Goal: Task Accomplishment & Management: Use online tool/utility

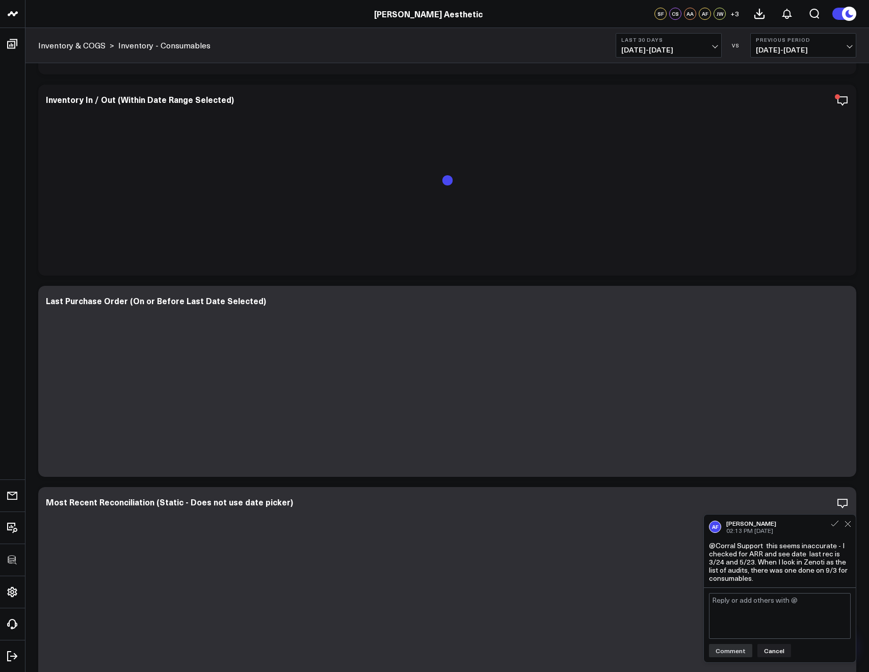
scroll to position [444, 0]
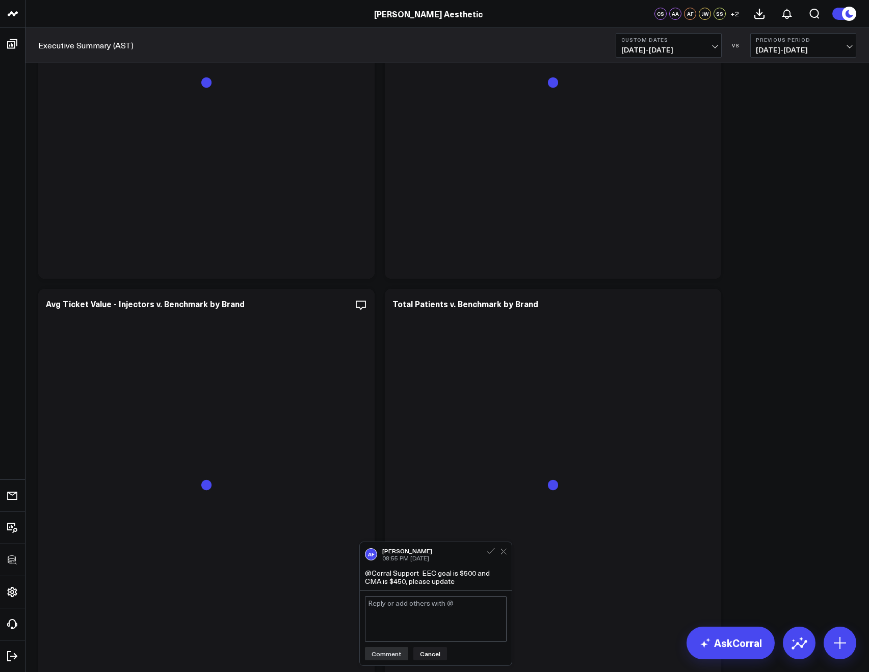
scroll to position [2169, 0]
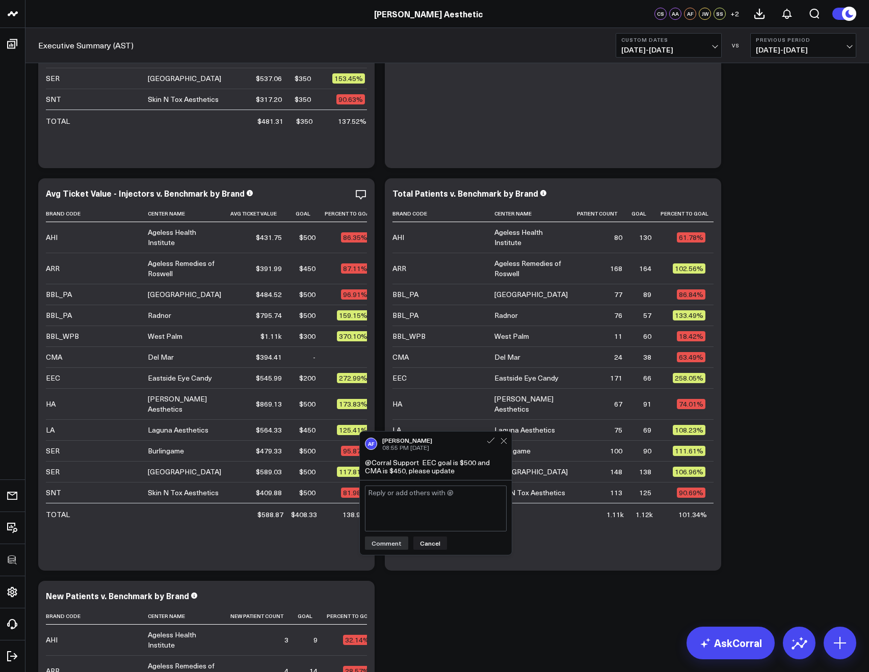
click at [639, 46] on span "09/08/25 - 09/14/25" at bounding box center [668, 50] width 95 height 8
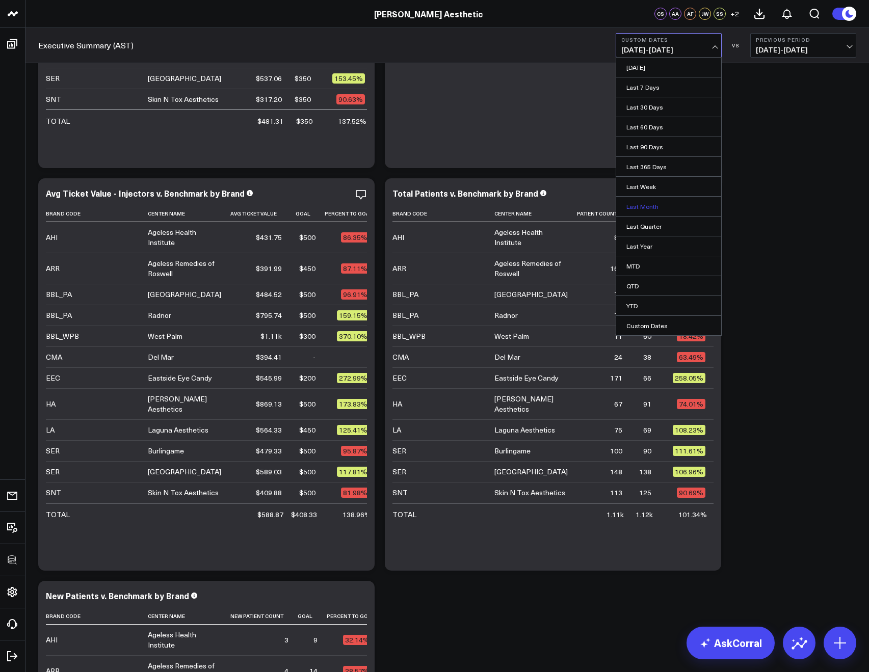
click at [633, 201] on link "Last Month" at bounding box center [668, 206] width 105 height 19
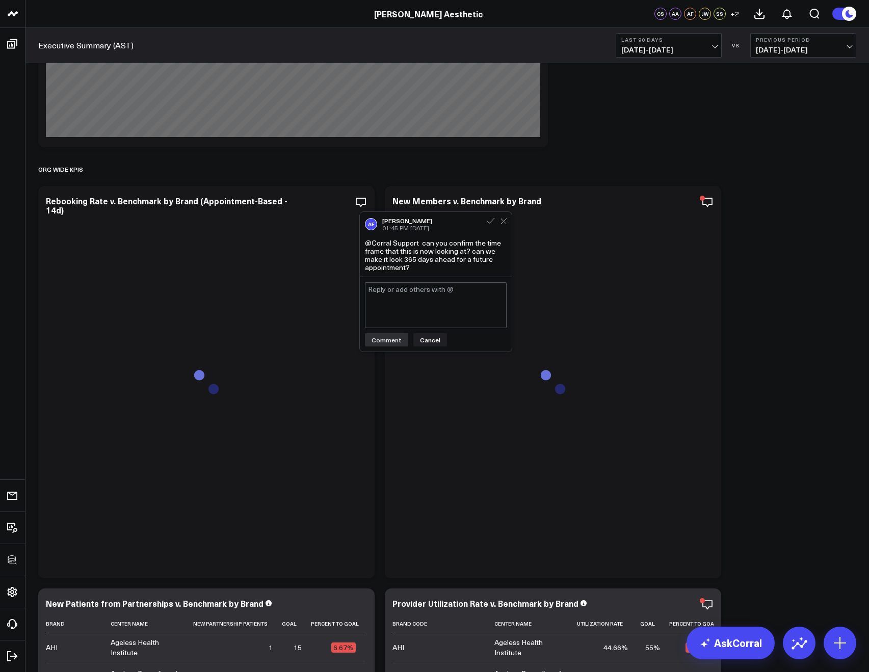
scroll to position [965, 0]
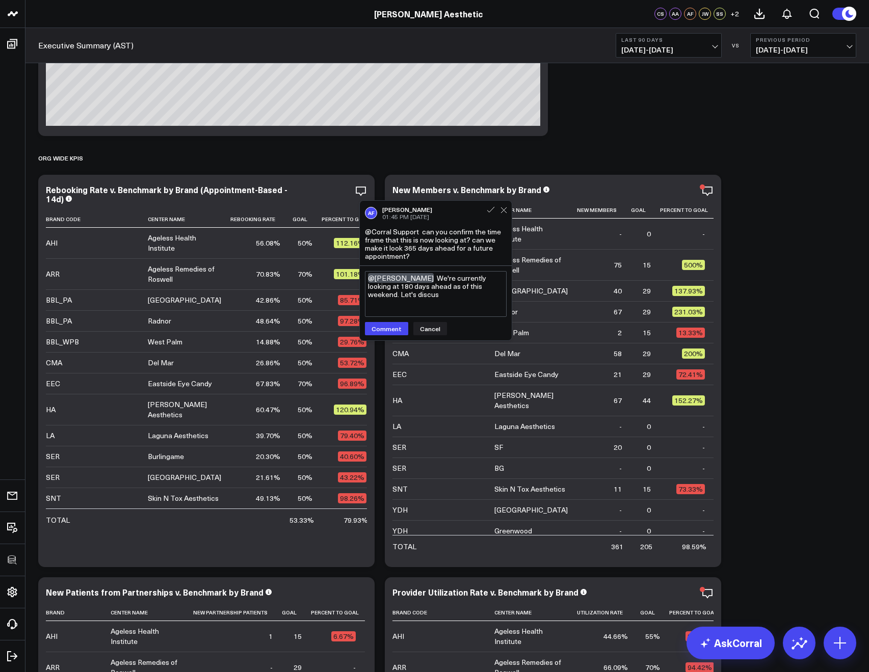
type textarea "@Allie Fleischer We're currently looking at 180 days ahead as of this weekend. …"
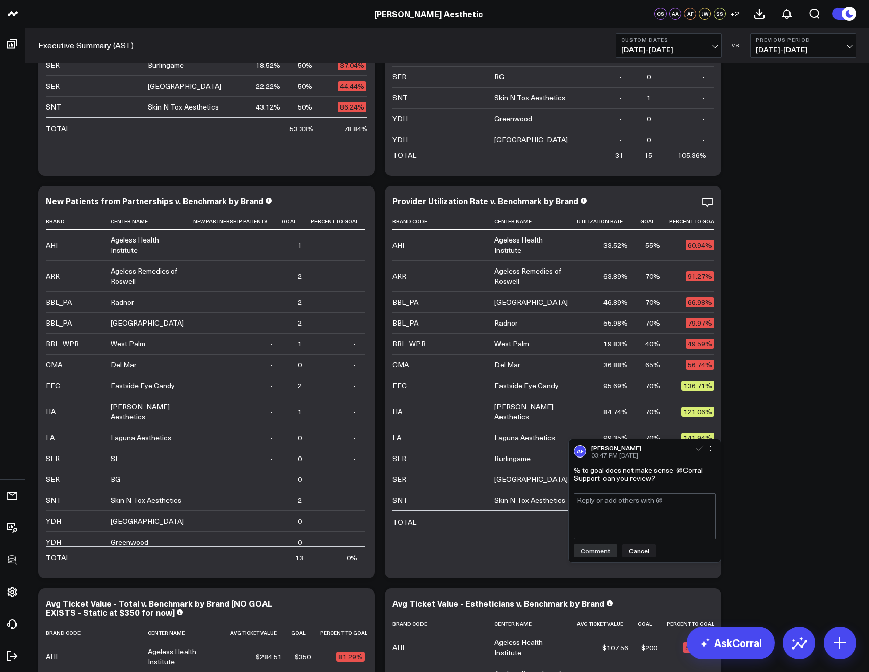
click at [613, 511] on textarea at bounding box center [645, 516] width 142 height 46
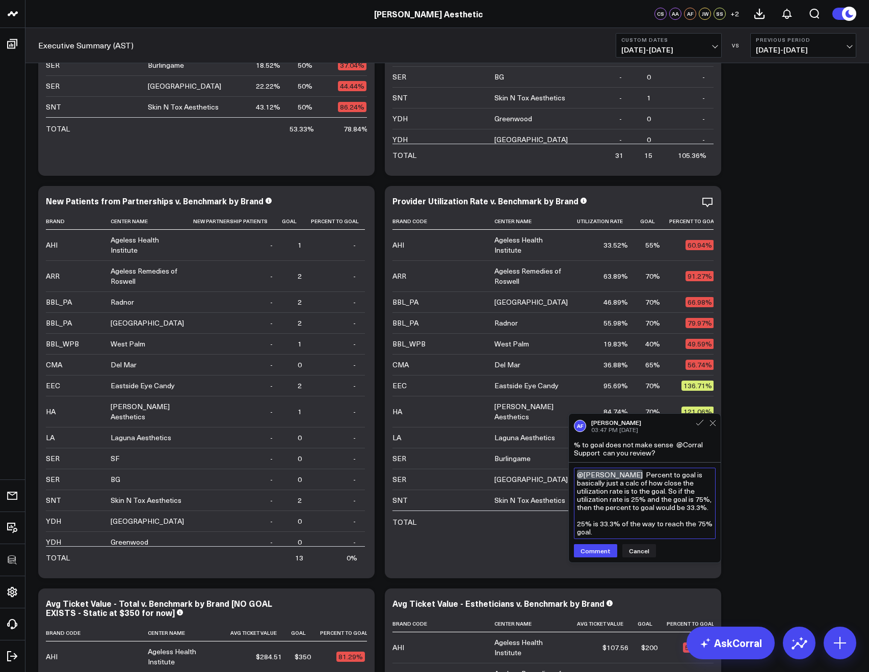
click at [596, 521] on textarea "@Allie Fleischer Percent to goal is basically just a calc of how close the util…" at bounding box center [645, 503] width 142 height 71
click at [594, 521] on textarea "@Allie Fleischer Percent to goal is basically just a calc of how close the util…" at bounding box center [645, 503] width 142 height 71
click at [623, 526] on textarea "@Allie Fleischer Percent to goal is basically just a calc of how close the util…" at bounding box center [645, 503] width 142 height 71
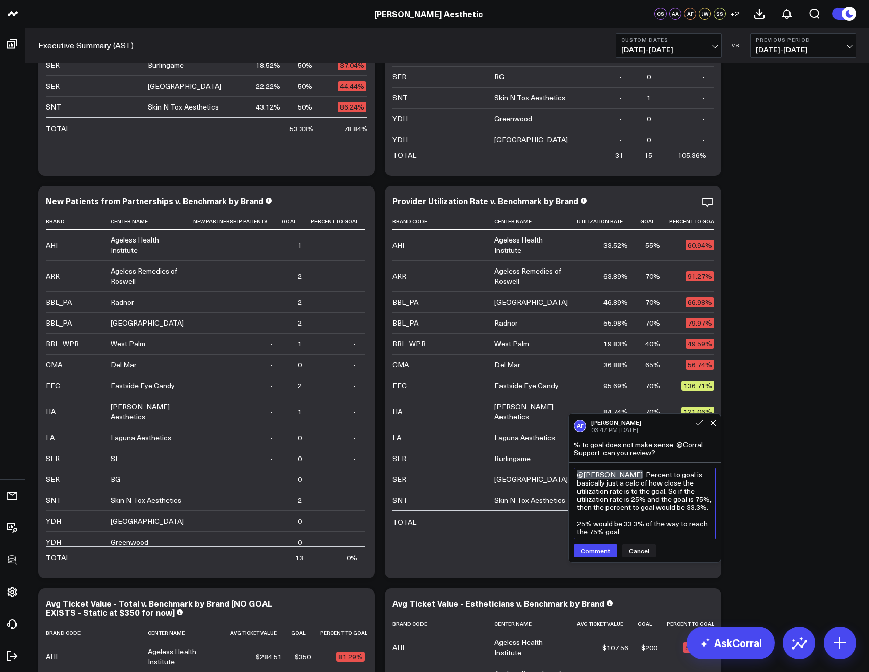
click at [621, 534] on textarea "@Allie Fleischer Percent to goal is basically just a calc of how close the util…" at bounding box center [645, 503] width 142 height 71
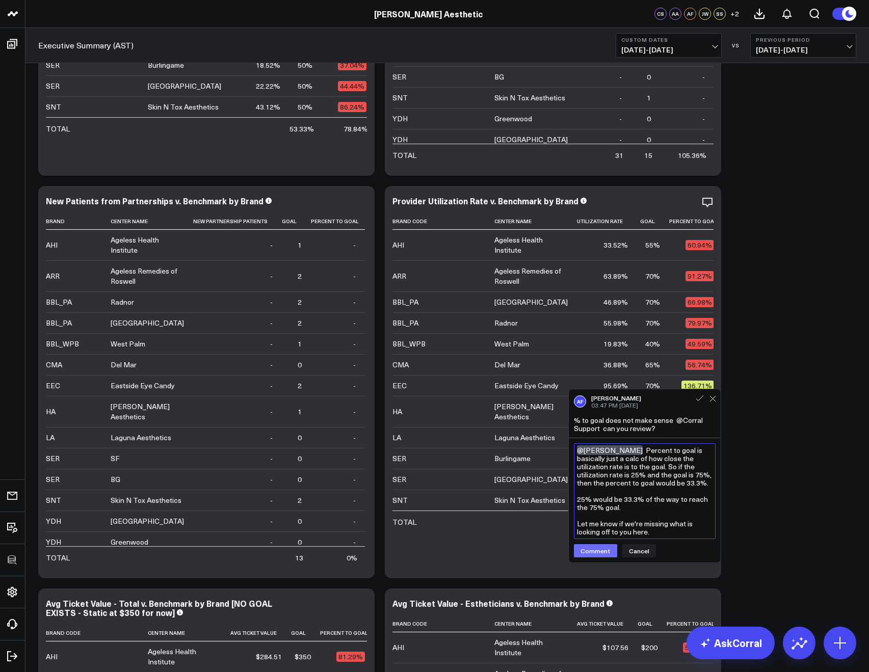
type textarea "@Allie Fleischer Percent to goal is basically just a calc of how close the util…"
click at [589, 551] on button "Comment" at bounding box center [595, 550] width 43 height 13
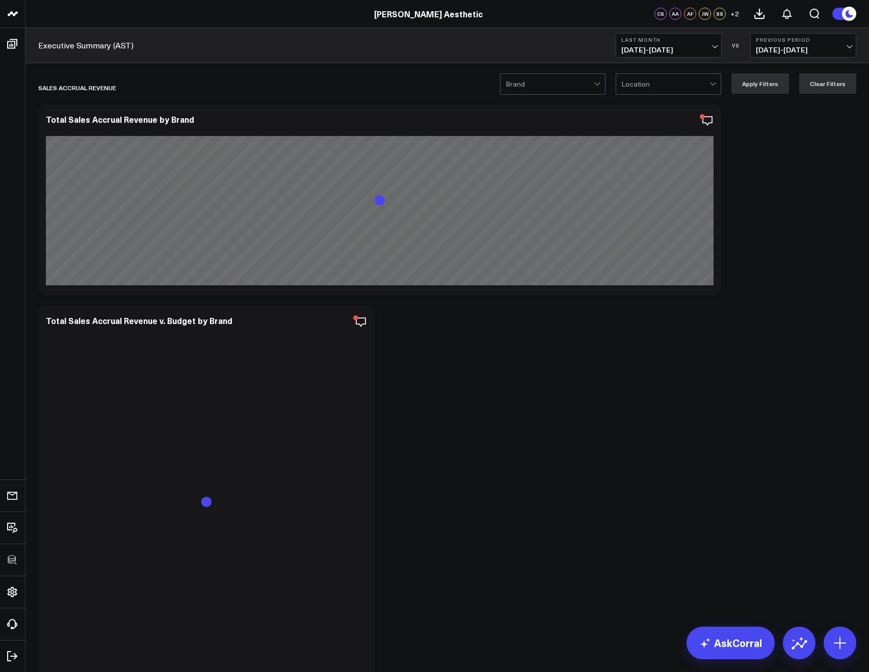
scroll to position [530, 0]
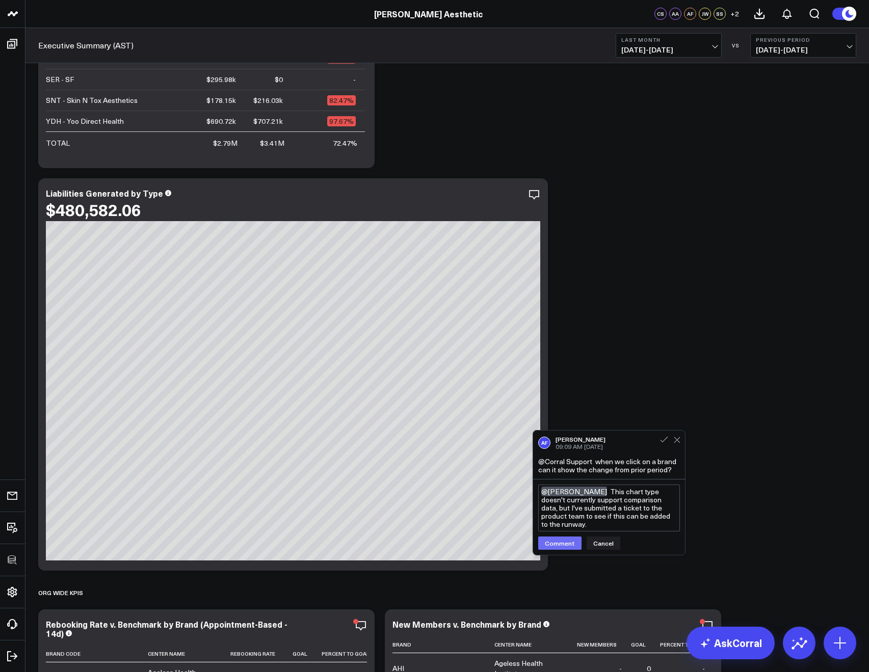
type textarea "@[PERSON_NAME] This chart type doesn't currently support comparison data, but I…"
click at [562, 546] on button "Comment" at bounding box center [559, 543] width 43 height 13
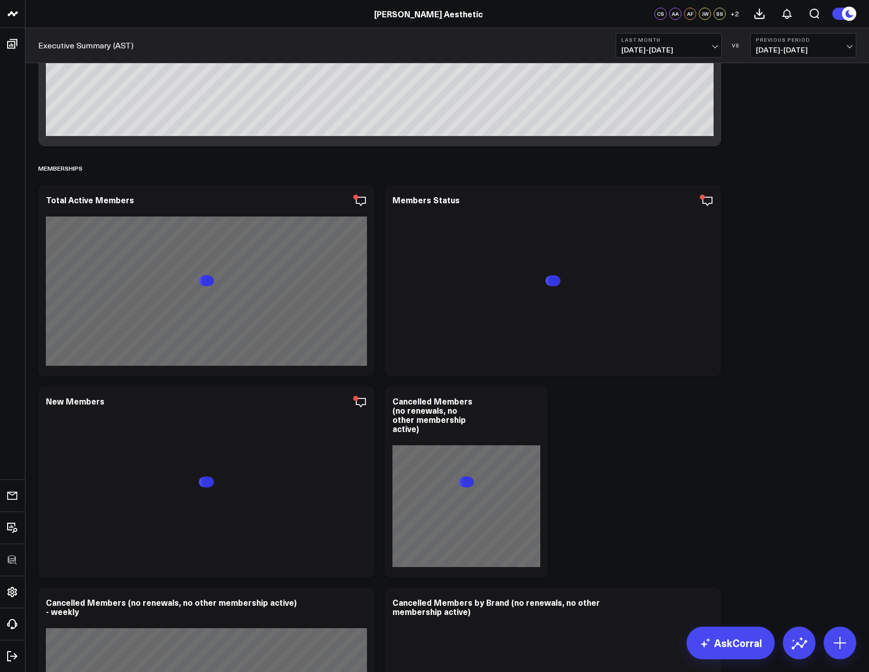
scroll to position [7798, 0]
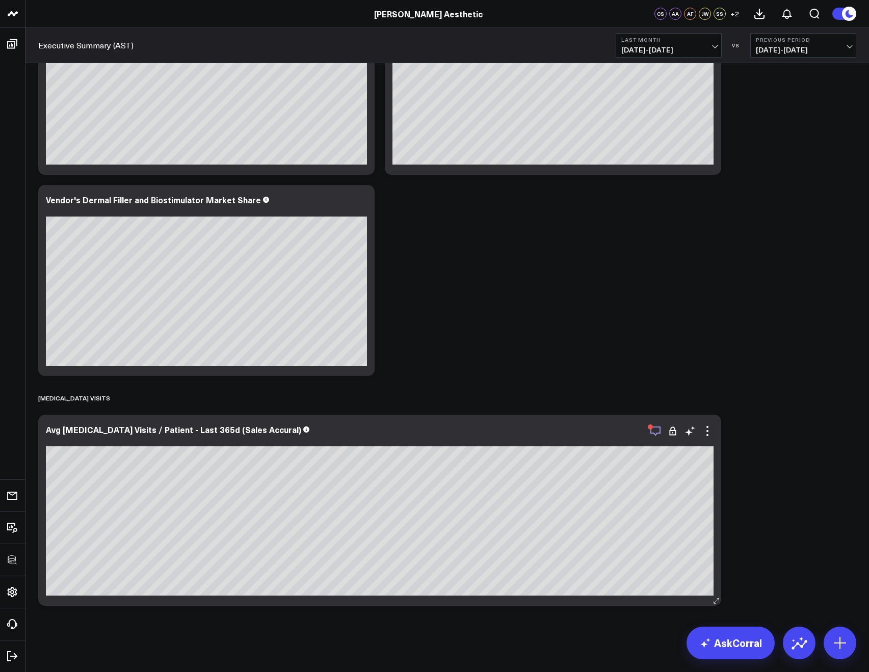
click at [656, 431] on icon "button" at bounding box center [655, 431] width 12 height 12
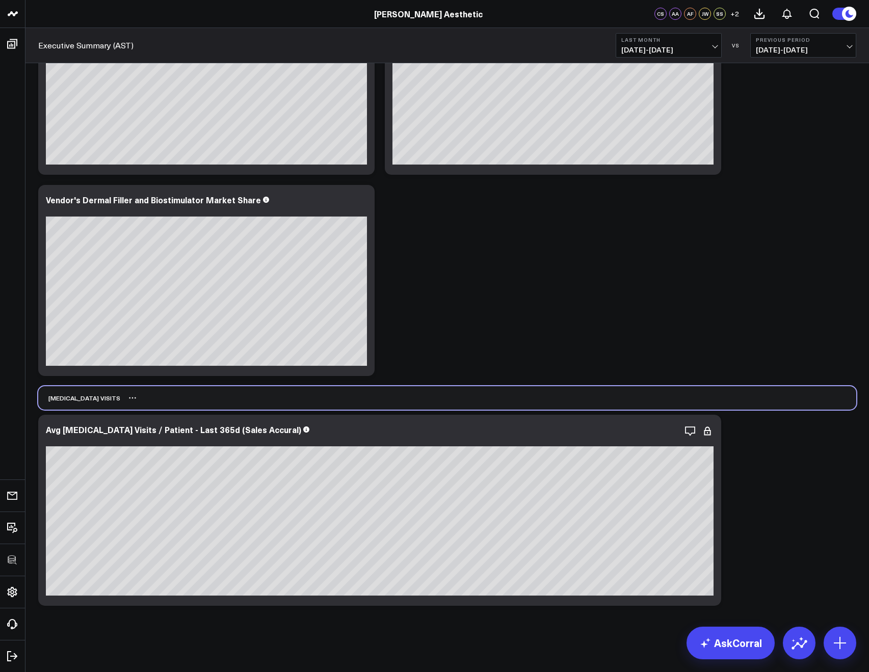
click at [623, 397] on div "[MEDICAL_DATA] Visits" at bounding box center [447, 397] width 818 height 23
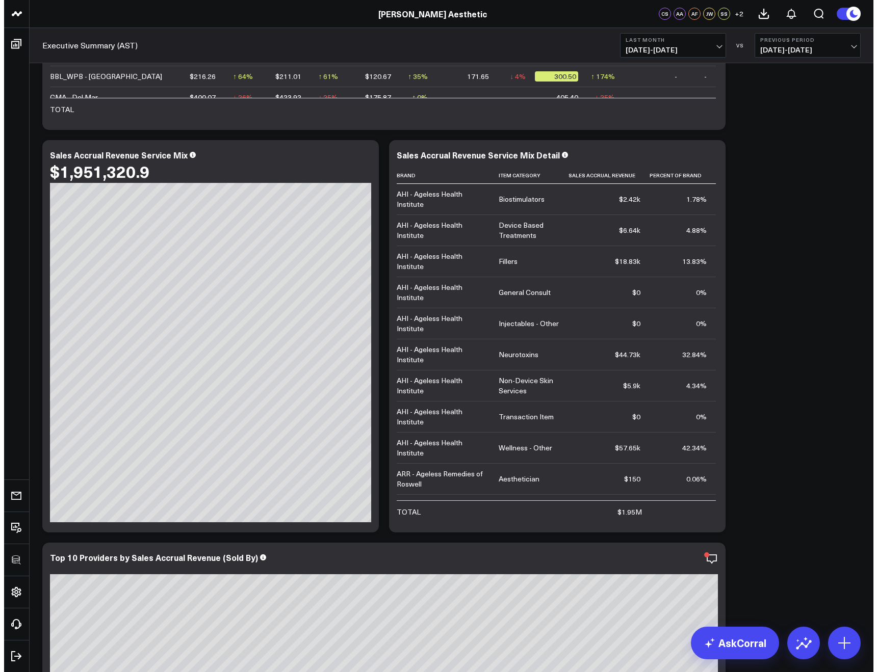
scroll to position [5688, 0]
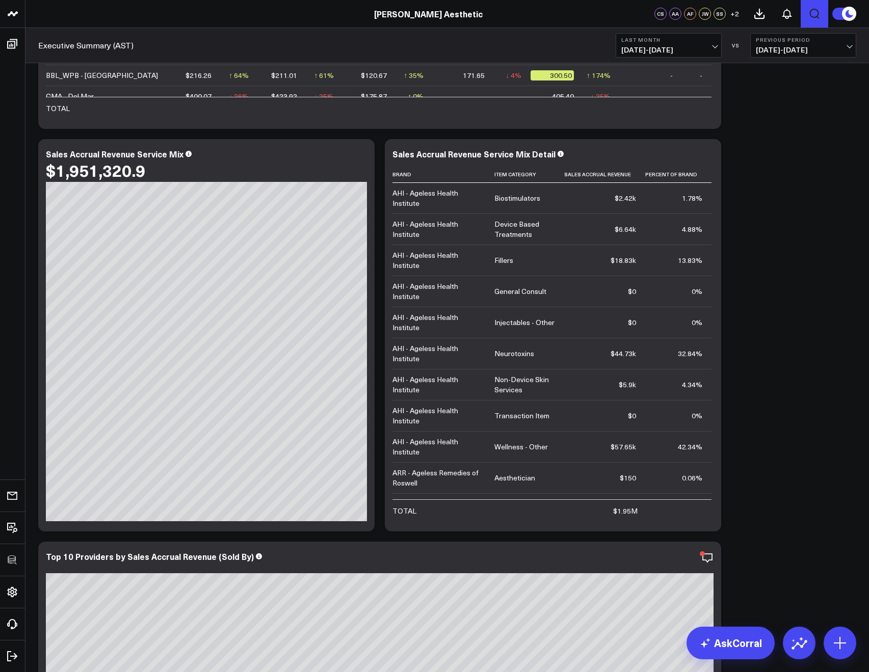
click at [817, 13] on icon "Open search" at bounding box center [814, 14] width 12 height 12
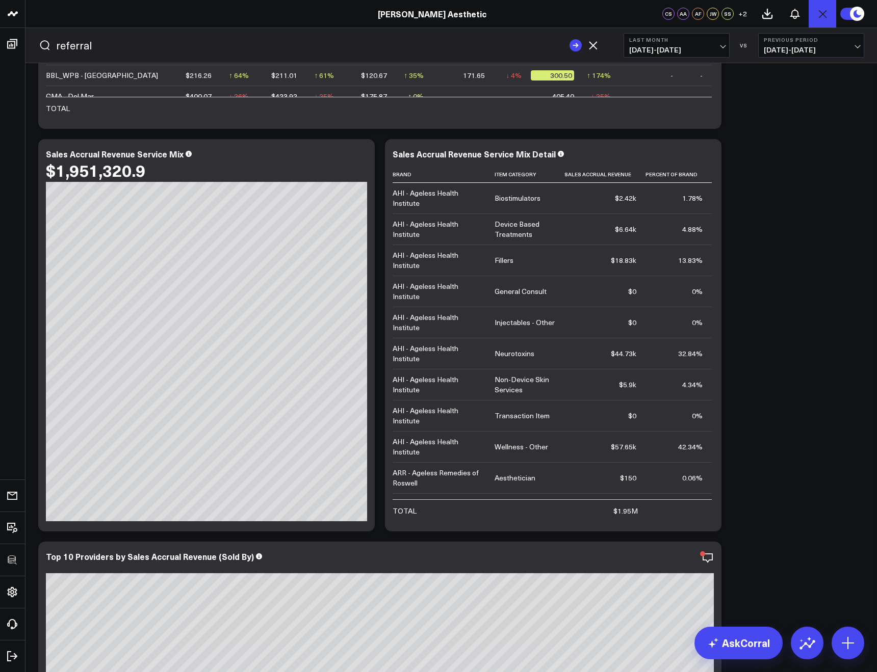
type input "referral"
click at [580, 45] on rect "submit" at bounding box center [575, 45] width 12 height 12
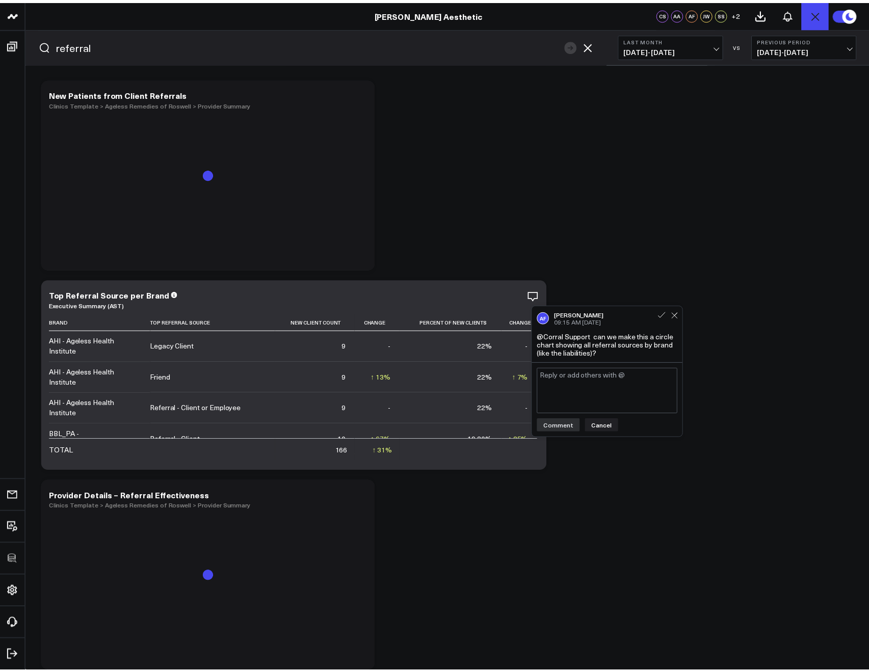
scroll to position [6282, 0]
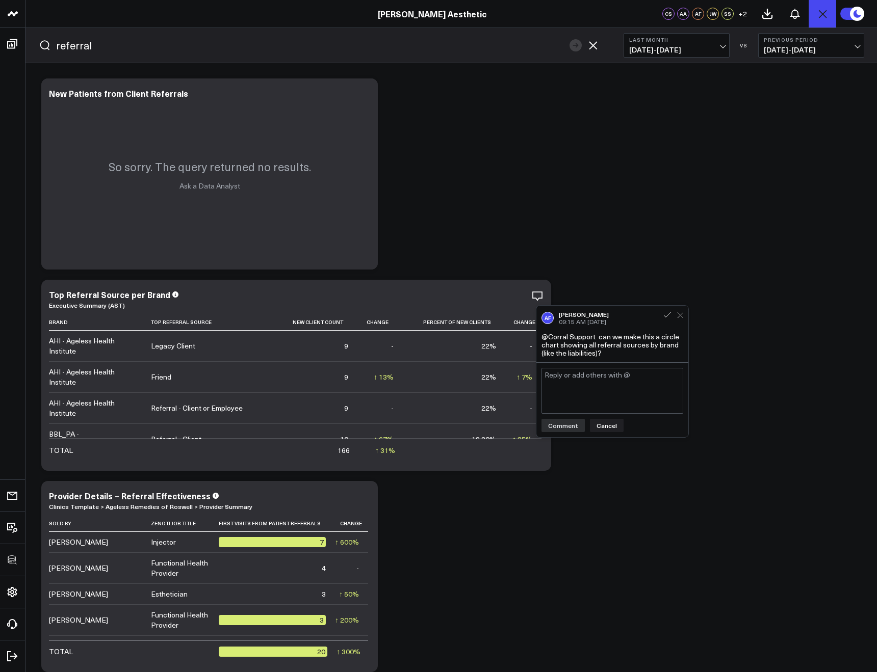
click at [595, 44] on icon "button" at bounding box center [593, 45] width 12 height 12
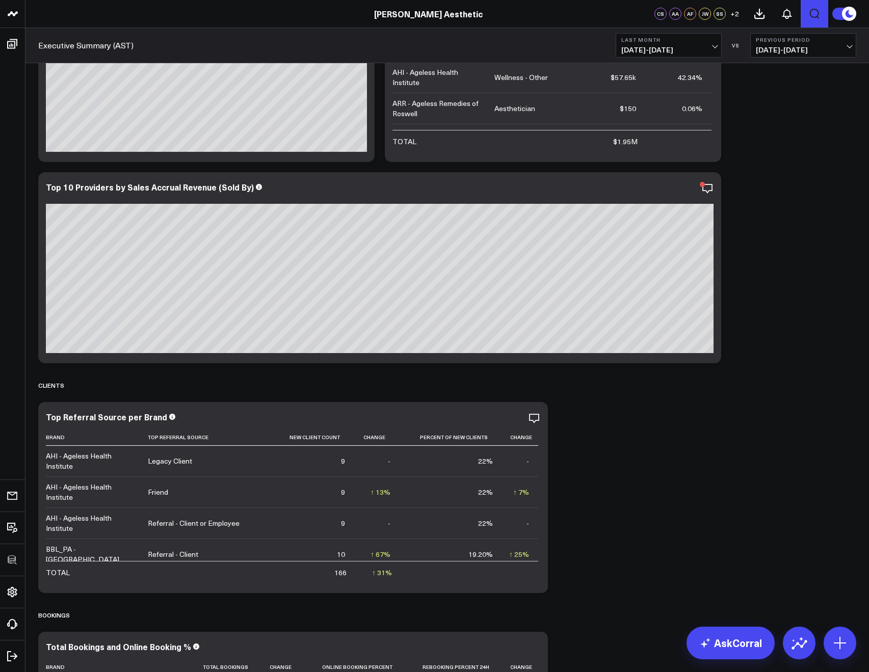
scroll to position [6288, 0]
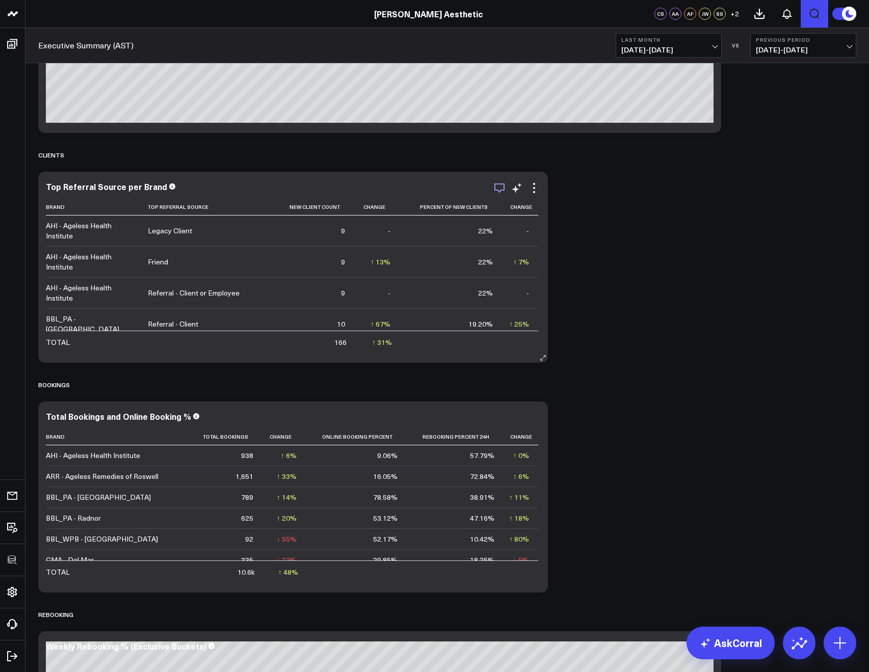
click at [498, 190] on icon "button" at bounding box center [499, 188] width 12 height 12
click at [537, 188] on icon at bounding box center [534, 188] width 12 height 12
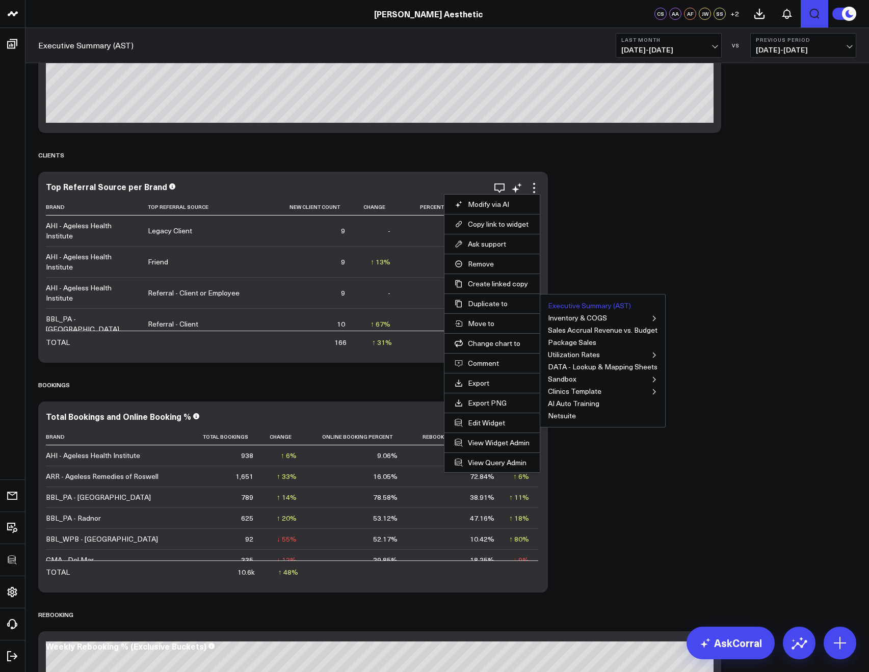
click at [565, 306] on button "Executive Summary (AST)" at bounding box center [589, 305] width 83 height 7
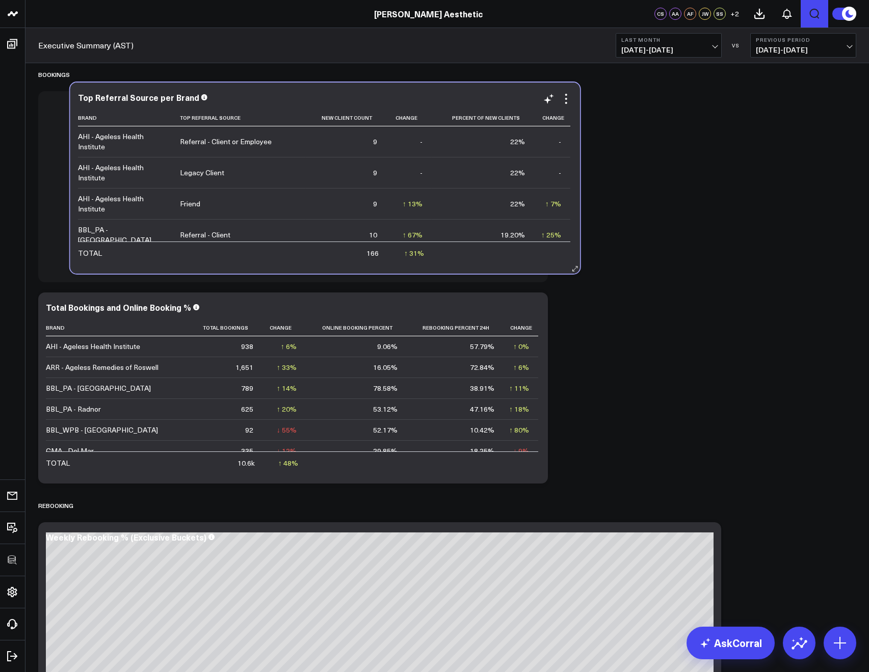
scroll to position [6527, 0]
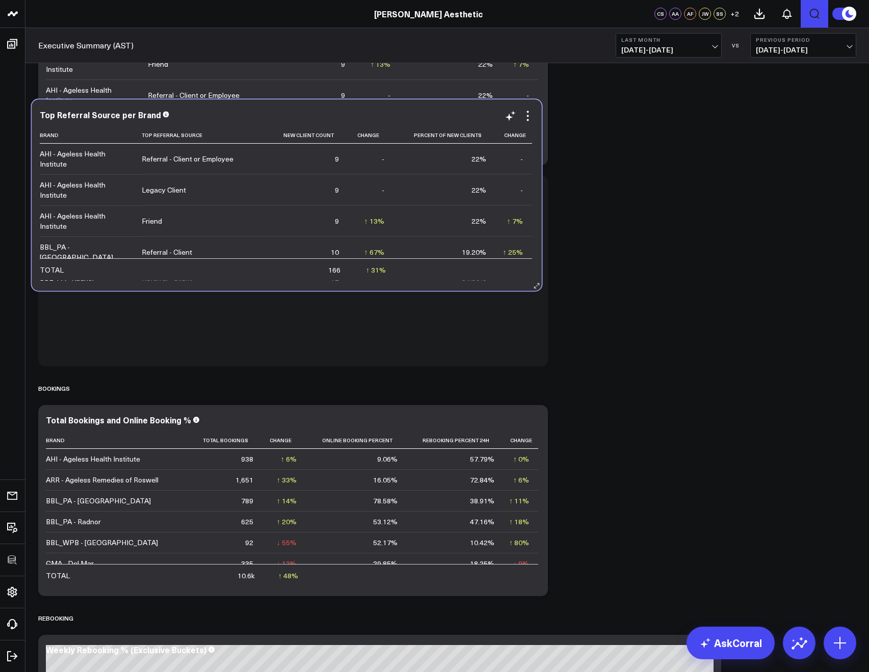
drag, startPoint x: 346, startPoint y: 126, endPoint x: 338, endPoint y: 119, distance: 10.8
click at [339, 113] on div "Top Referral Source per Brand" at bounding box center [287, 114] width 494 height 9
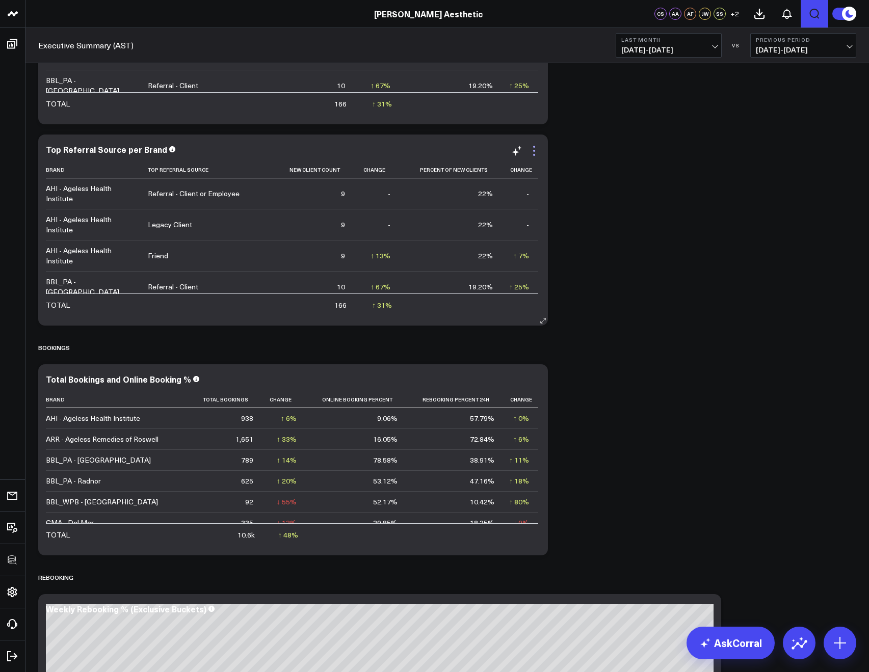
click at [531, 149] on icon at bounding box center [534, 151] width 12 height 12
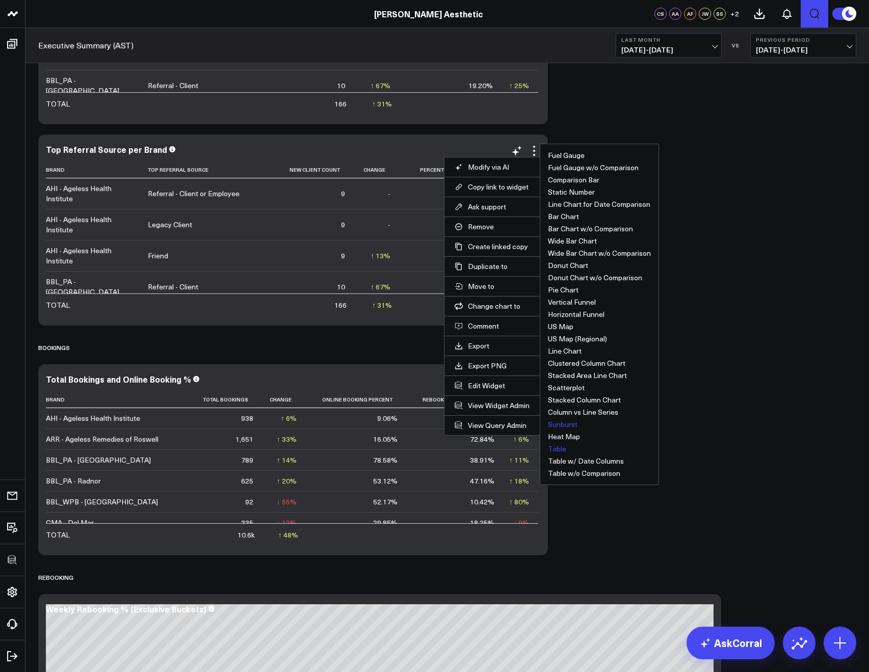
click at [573, 421] on button "Sunburst" at bounding box center [563, 424] width 30 height 7
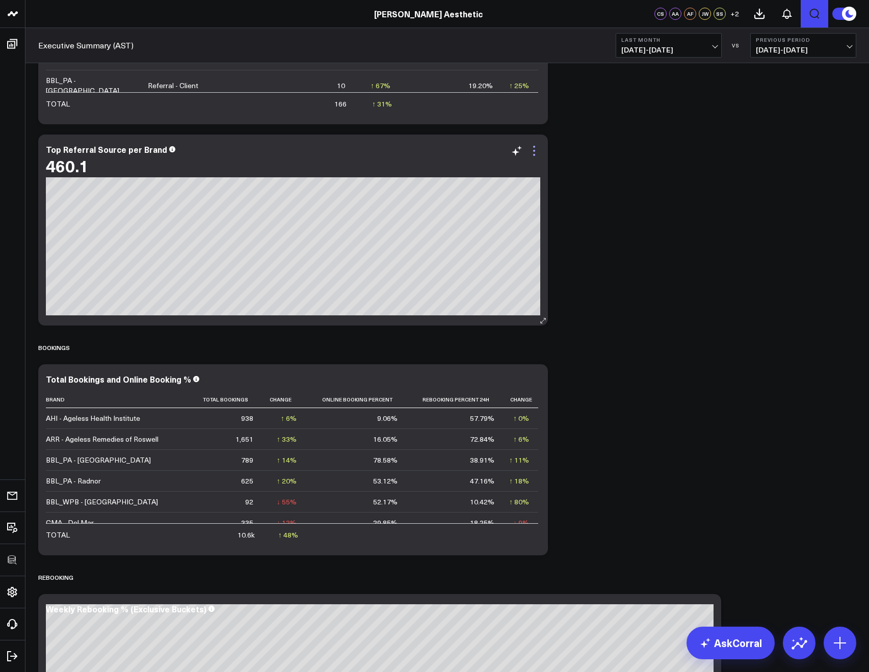
click at [532, 149] on icon at bounding box center [534, 151] width 12 height 12
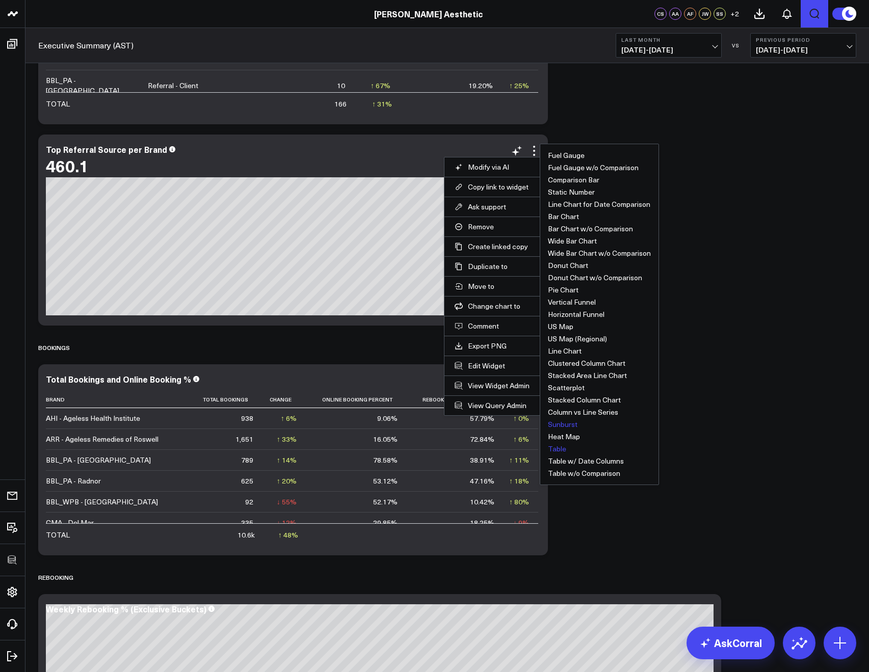
click at [559, 446] on button "Table" at bounding box center [557, 448] width 18 height 7
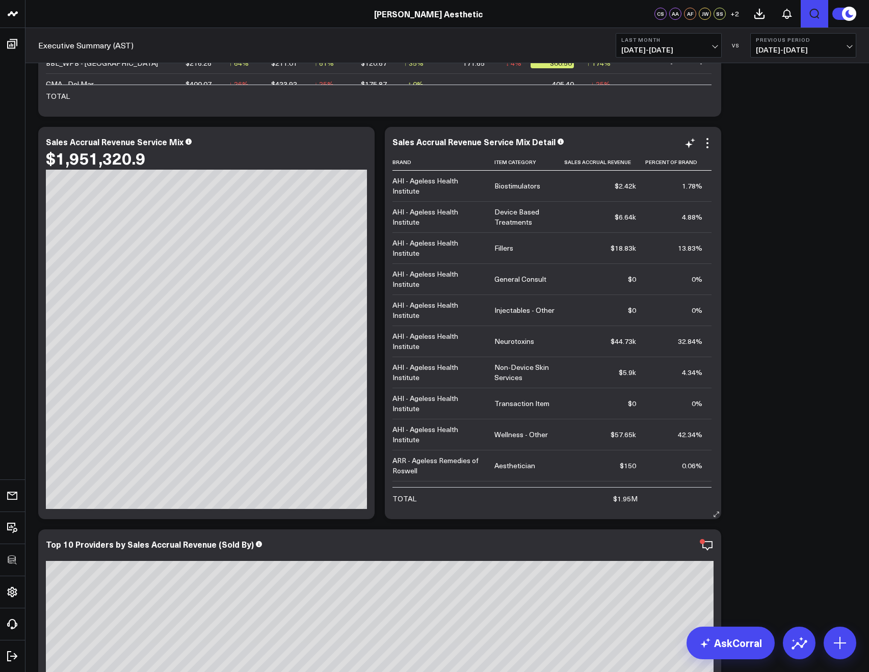
scroll to position [5686, 0]
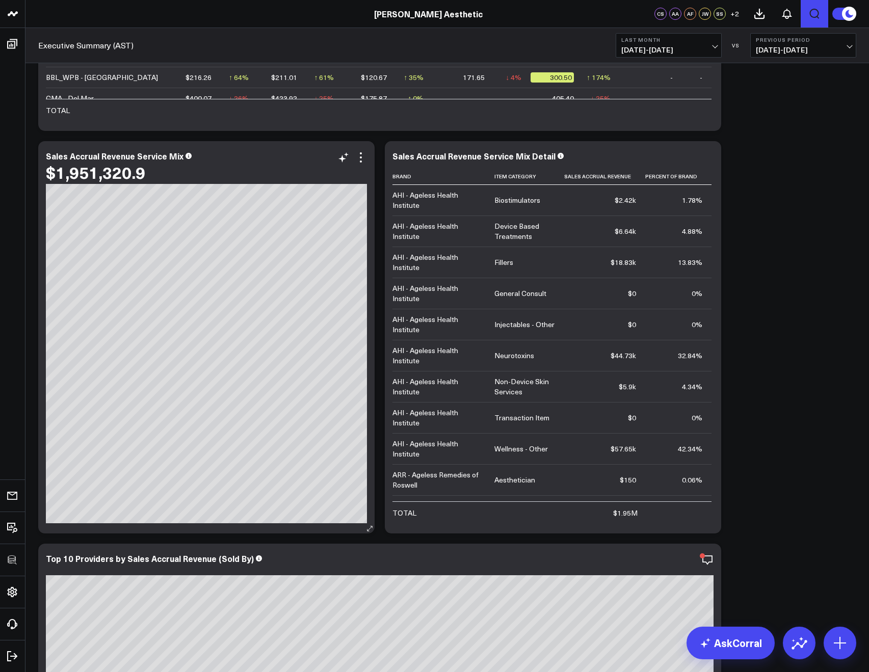
click at [369, 160] on div "Sales Accrual Revenue Service Mix $1,951,320.9" at bounding box center [206, 337] width 336 height 392
click at [364, 157] on icon at bounding box center [361, 157] width 12 height 12
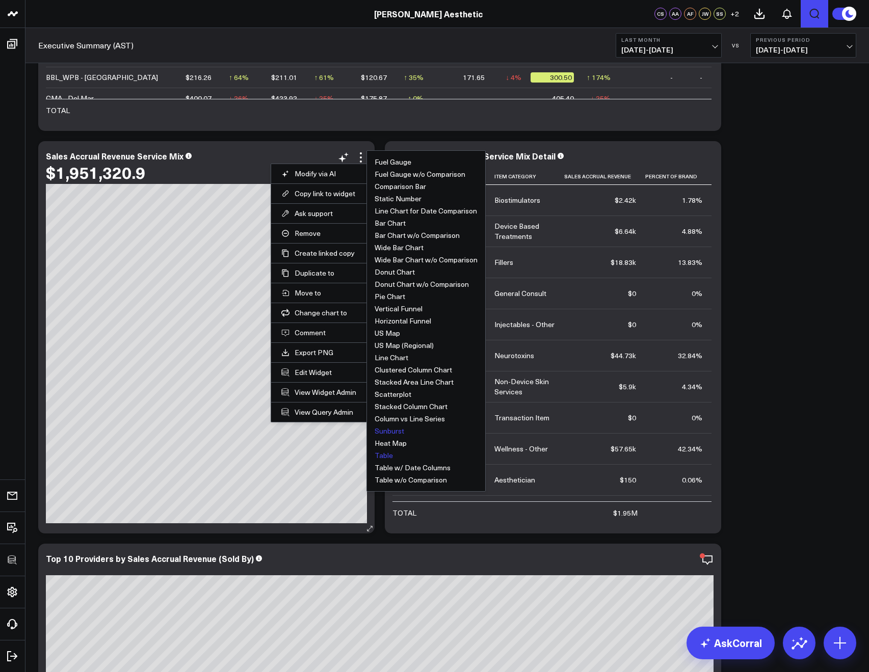
click at [386, 457] on button "Table" at bounding box center [384, 455] width 18 height 7
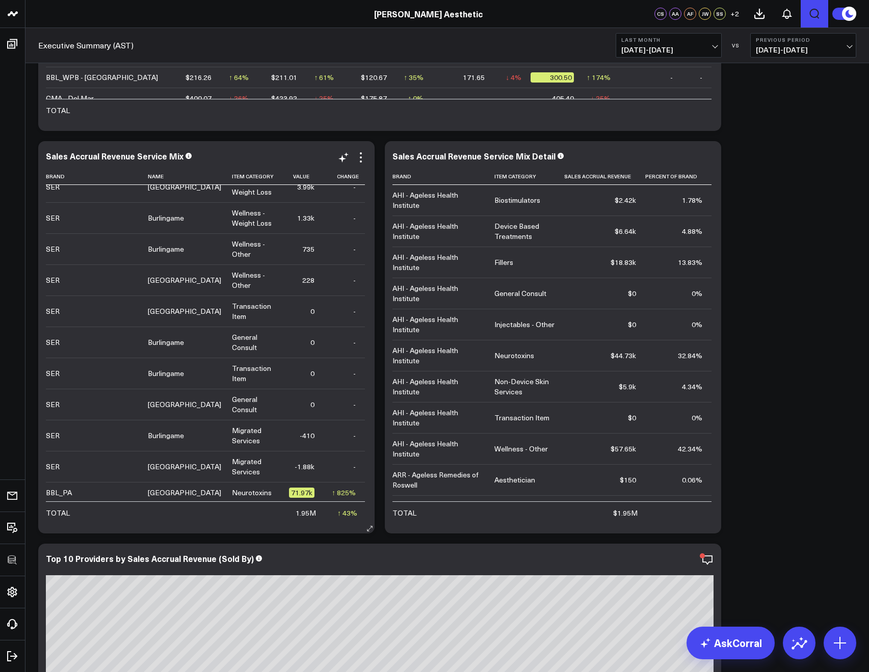
scroll to position [0, 0]
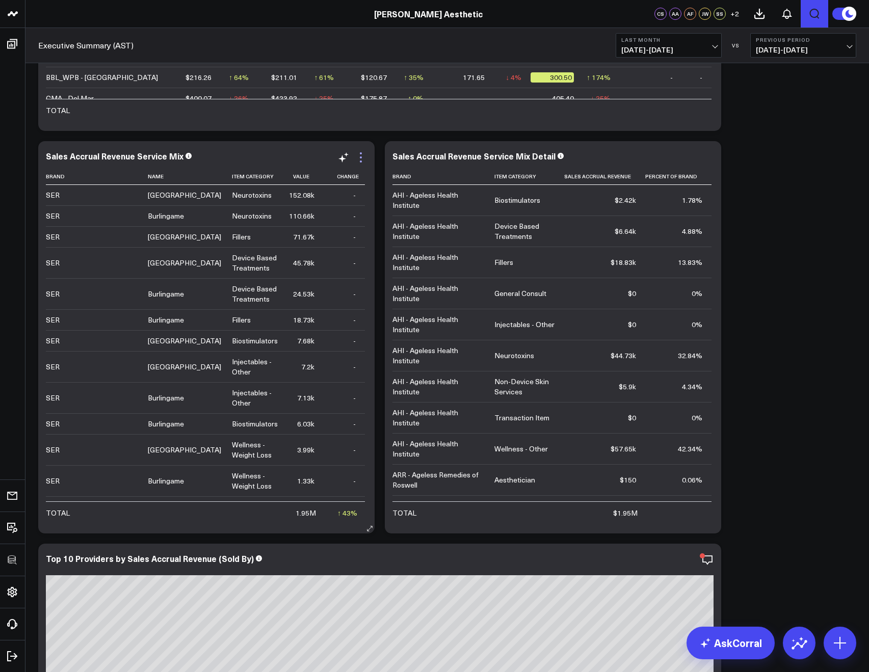
click at [357, 157] on icon at bounding box center [361, 157] width 12 height 12
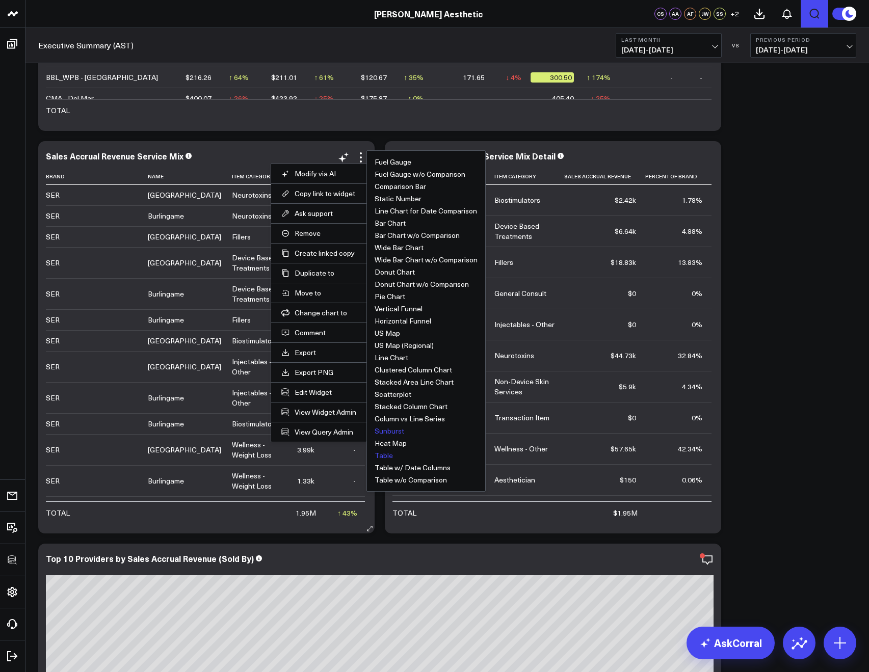
click at [398, 431] on button "Sunburst" at bounding box center [390, 431] width 30 height 7
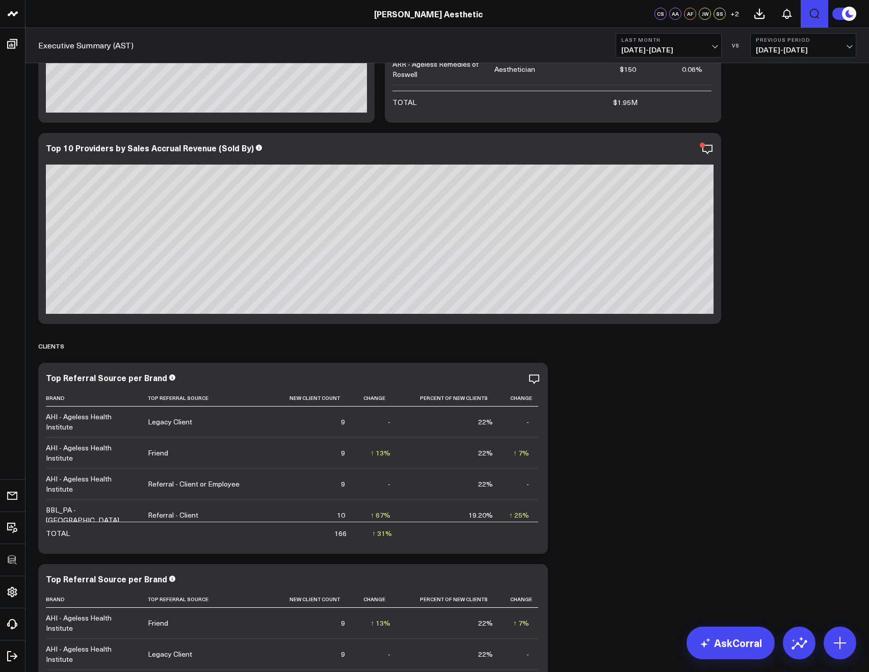
scroll to position [6267, 0]
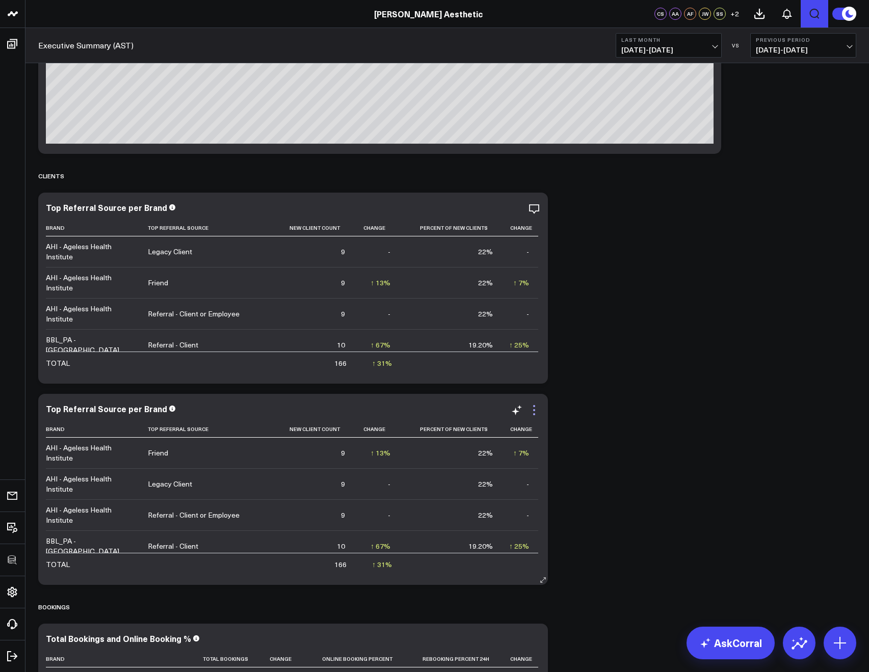
click at [532, 410] on icon at bounding box center [534, 410] width 12 height 12
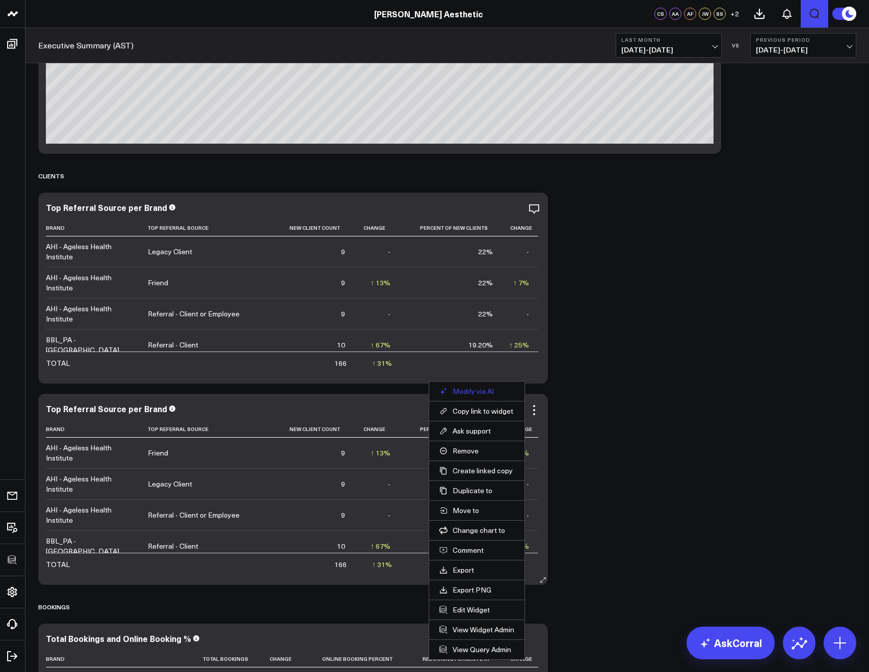
click at [470, 395] on button "Modify via AI" at bounding box center [476, 391] width 75 height 9
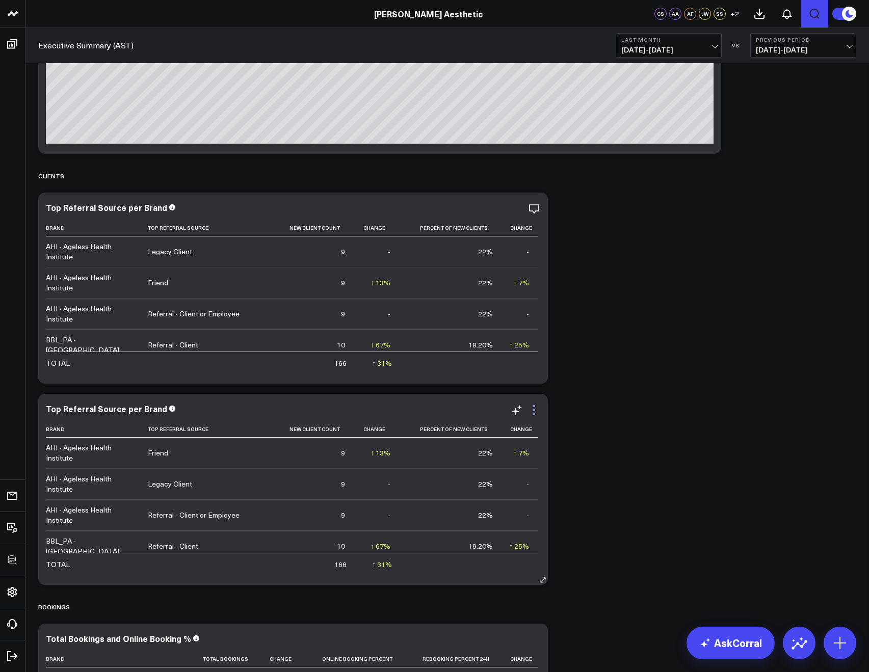
click at [533, 412] on icon at bounding box center [534, 410] width 12 height 12
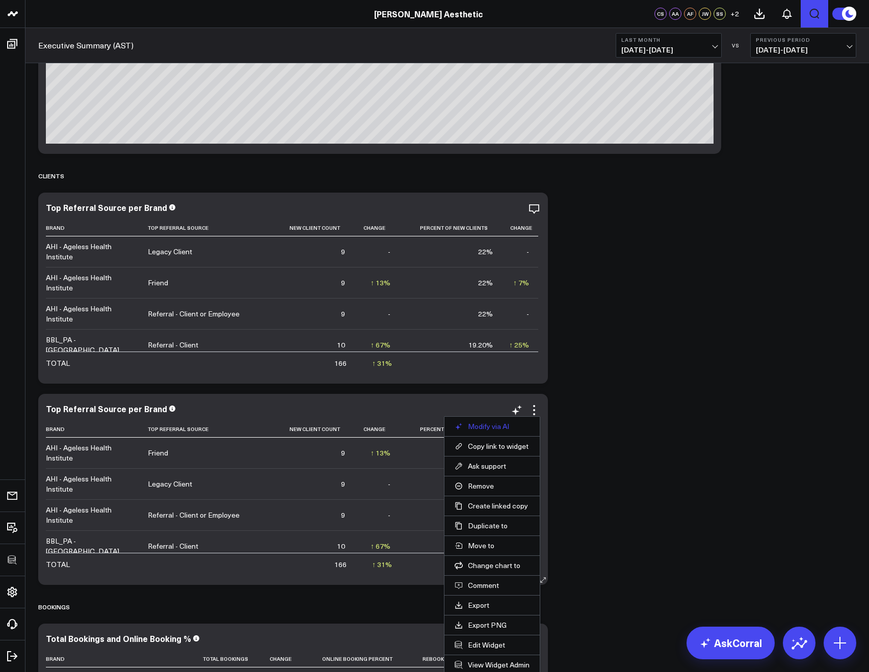
click at [496, 423] on button "Modify via AI" at bounding box center [492, 426] width 75 height 9
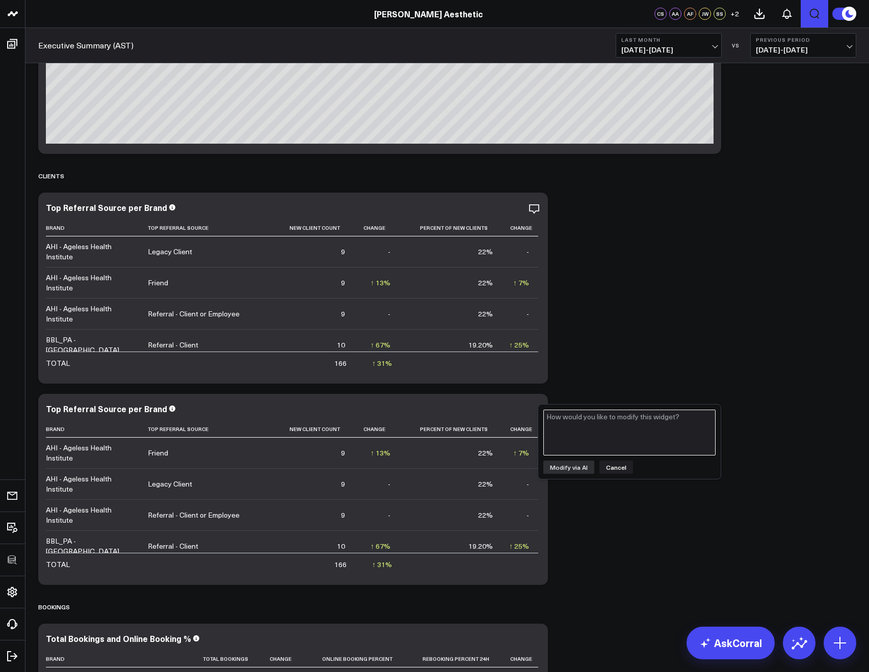
click at [605, 438] on textarea at bounding box center [629, 433] width 172 height 46
type textarea "remove the percent of new clients column"
click at [585, 472] on button "Modify via AI" at bounding box center [568, 467] width 51 height 13
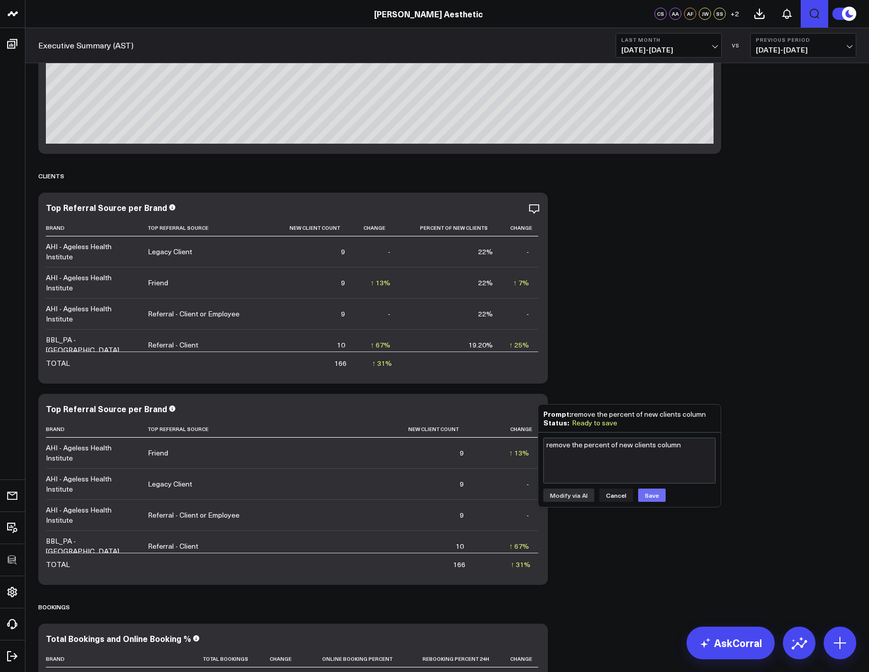
click at [647, 501] on button "Save" at bounding box center [652, 495] width 28 height 13
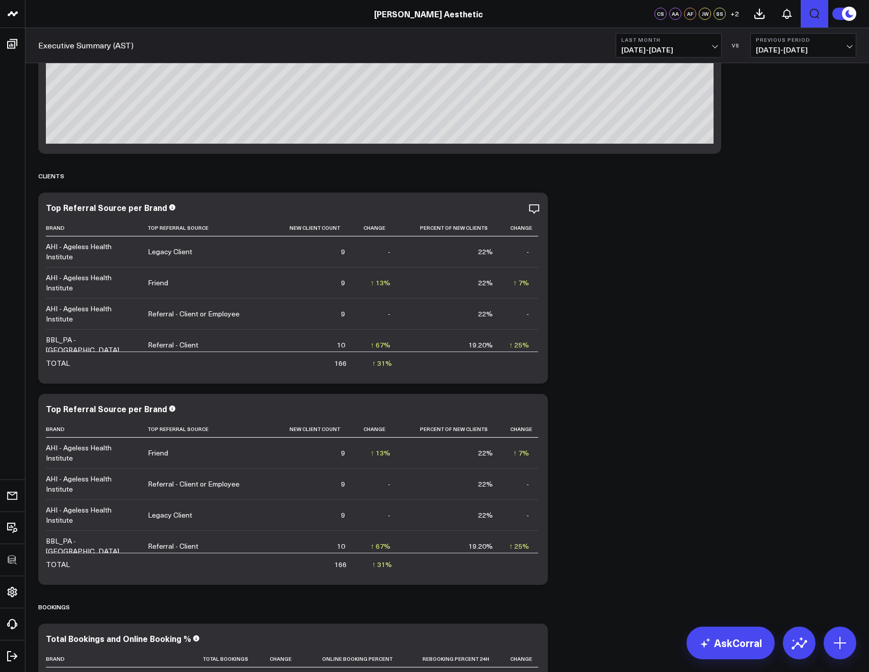
click at [531, 412] on icon at bounding box center [534, 410] width 12 height 12
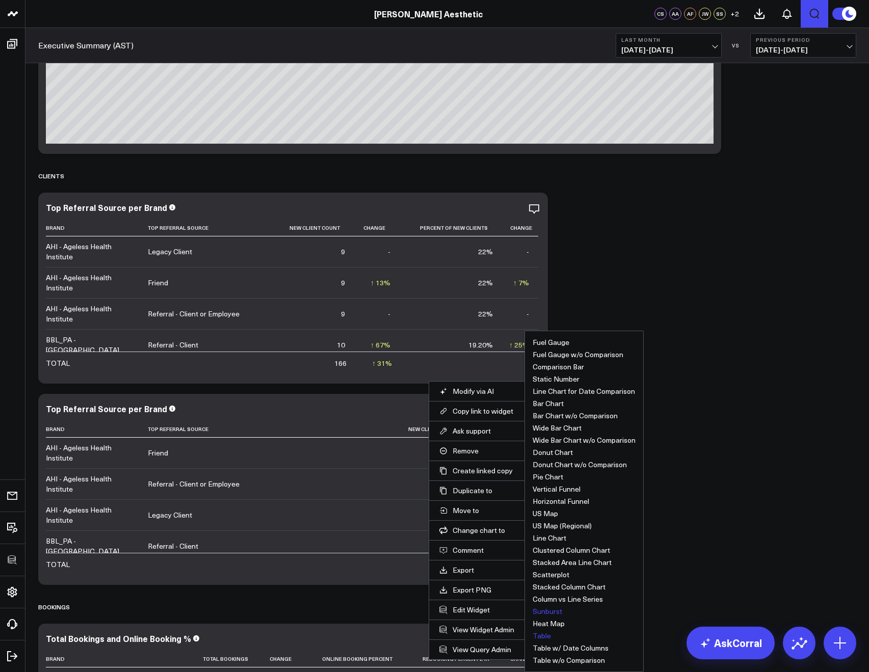
click at [553, 608] on button "Sunburst" at bounding box center [548, 611] width 30 height 7
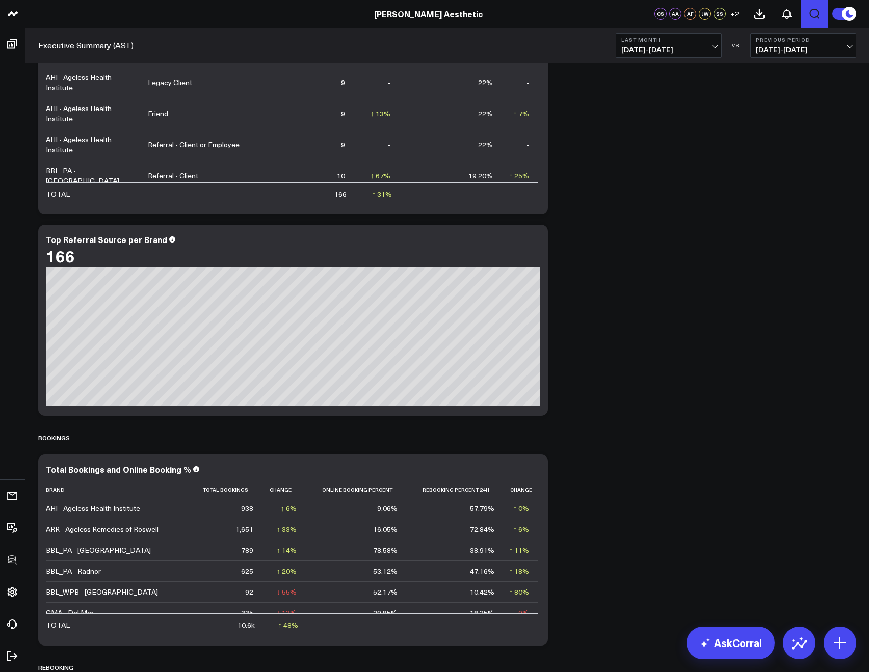
scroll to position [6433, 0]
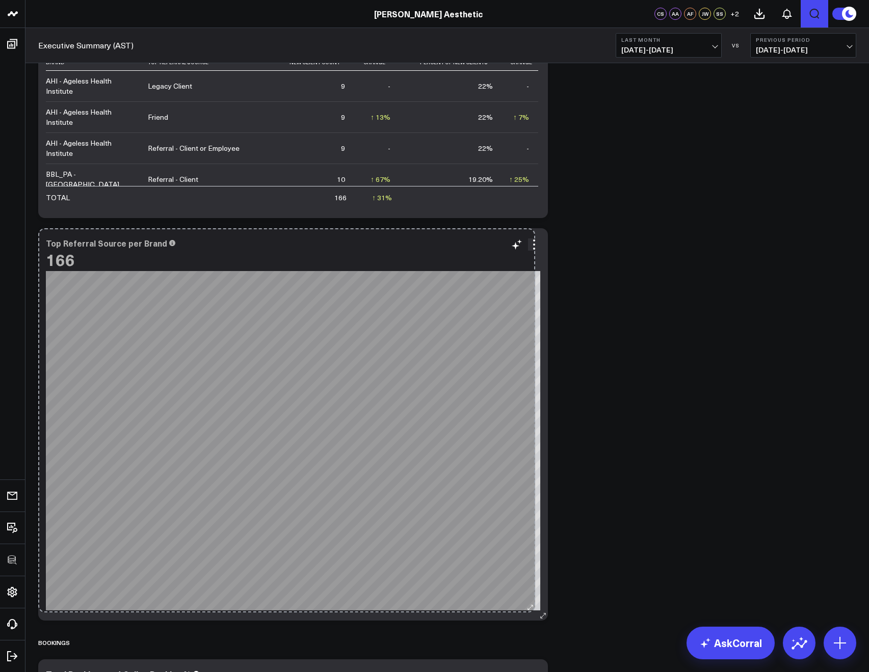
drag, startPoint x: 542, startPoint y: 417, endPoint x: 529, endPoint y: 611, distance: 193.6
click at [529, 611] on div "Top Referral Source per Brand 166 So sorry. The query returned no results. Ask …" at bounding box center [293, 424] width 510 height 392
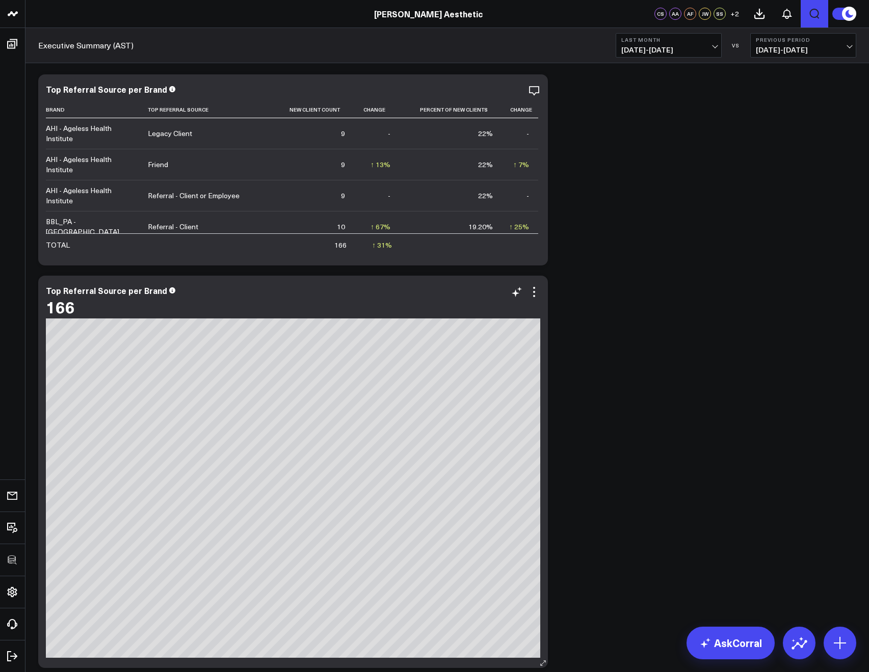
scroll to position [6368, 0]
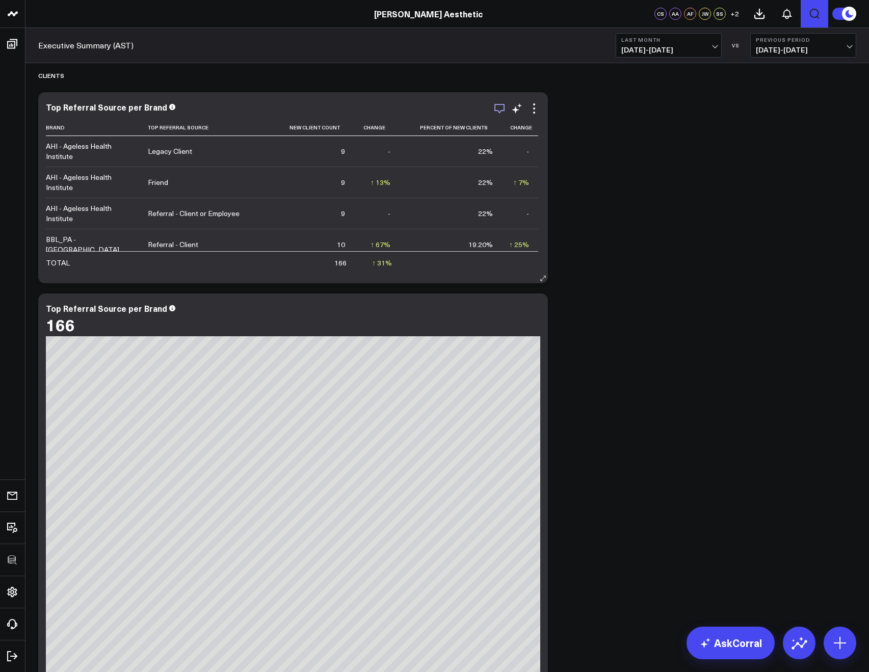
click at [502, 110] on icon "button" at bounding box center [499, 108] width 12 height 12
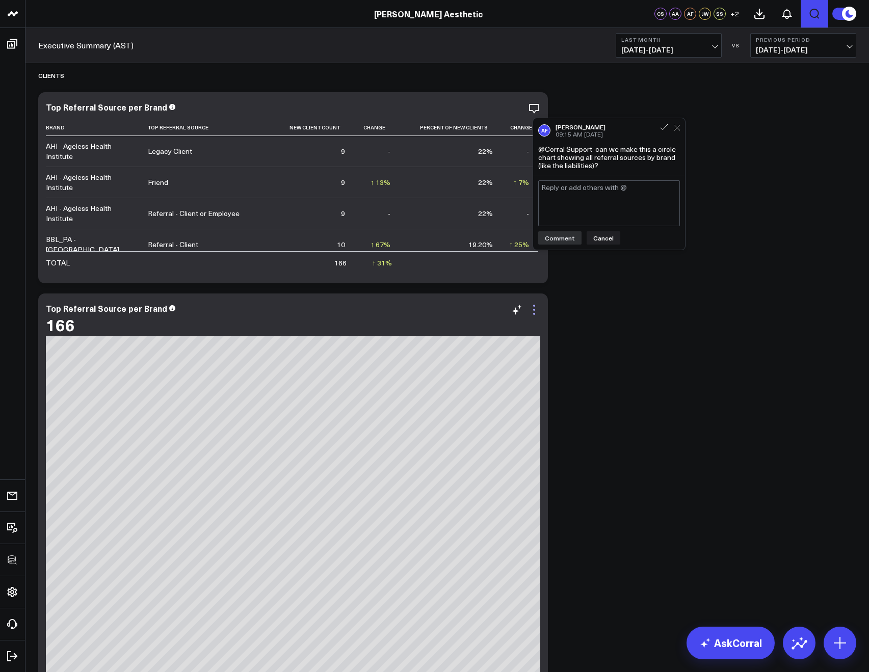
click at [534, 311] on icon at bounding box center [534, 310] width 12 height 12
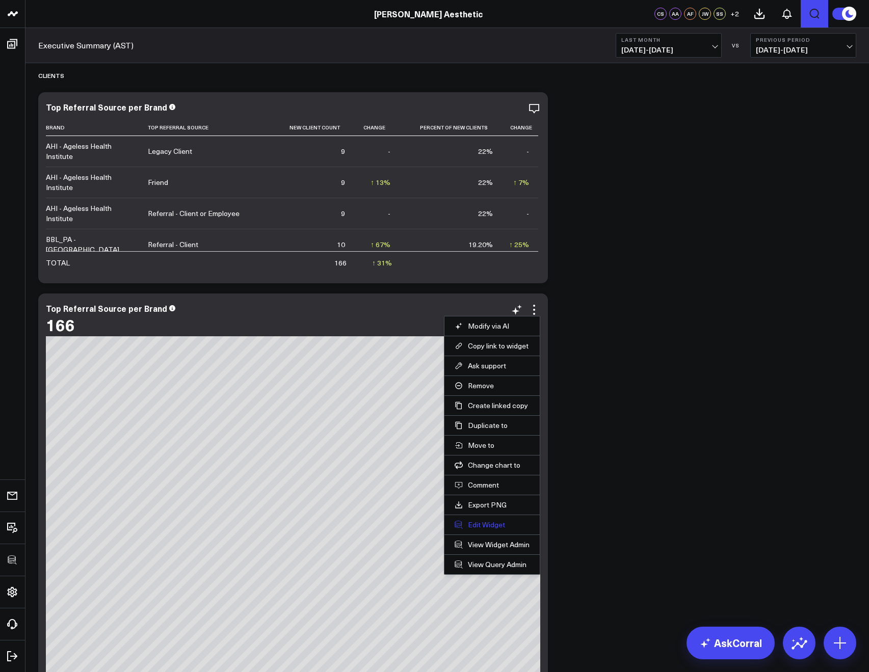
click at [498, 526] on button "Edit Widget" at bounding box center [492, 524] width 75 height 9
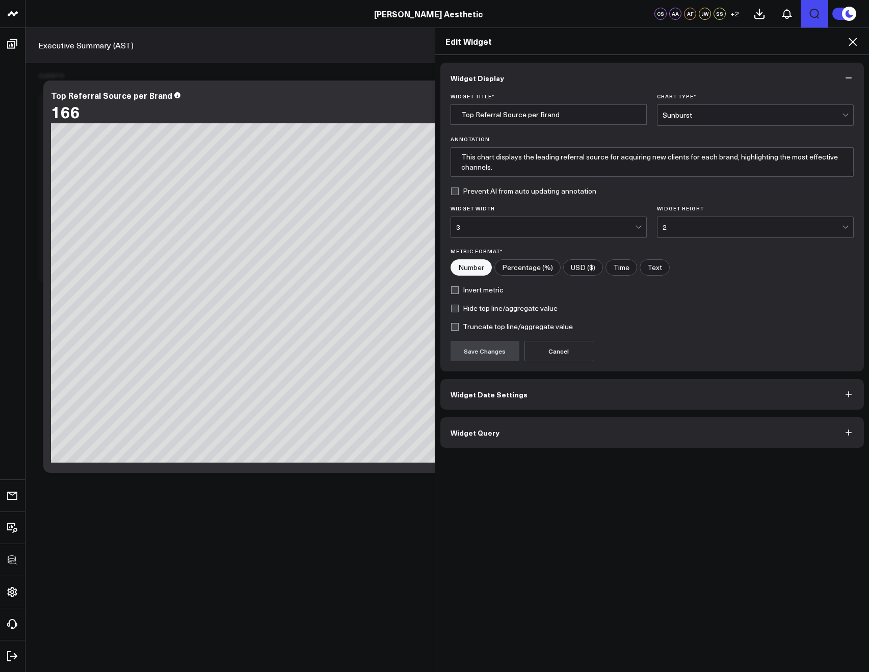
click at [502, 440] on button "Widget Query" at bounding box center [652, 432] width 424 height 31
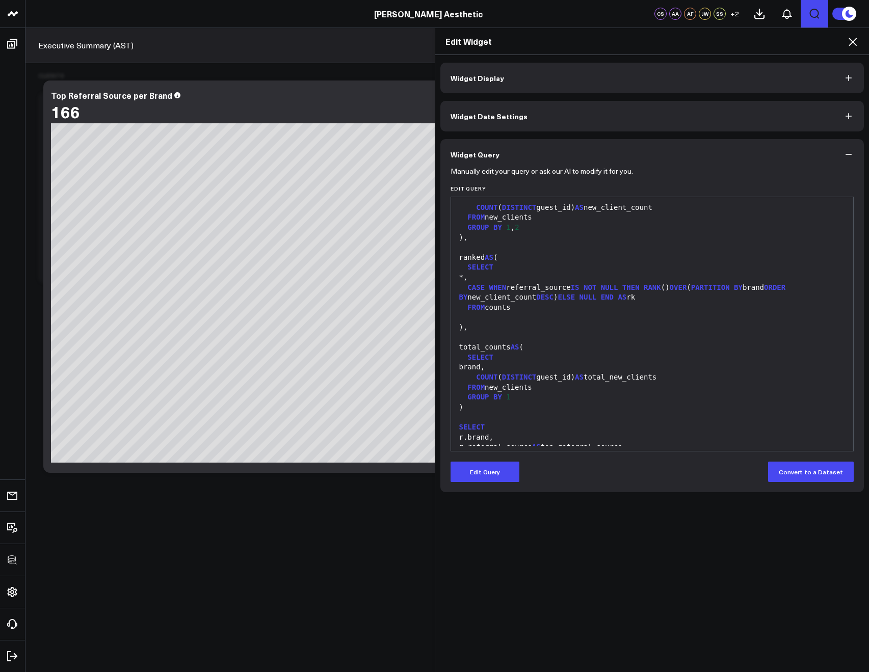
scroll to position [206, 0]
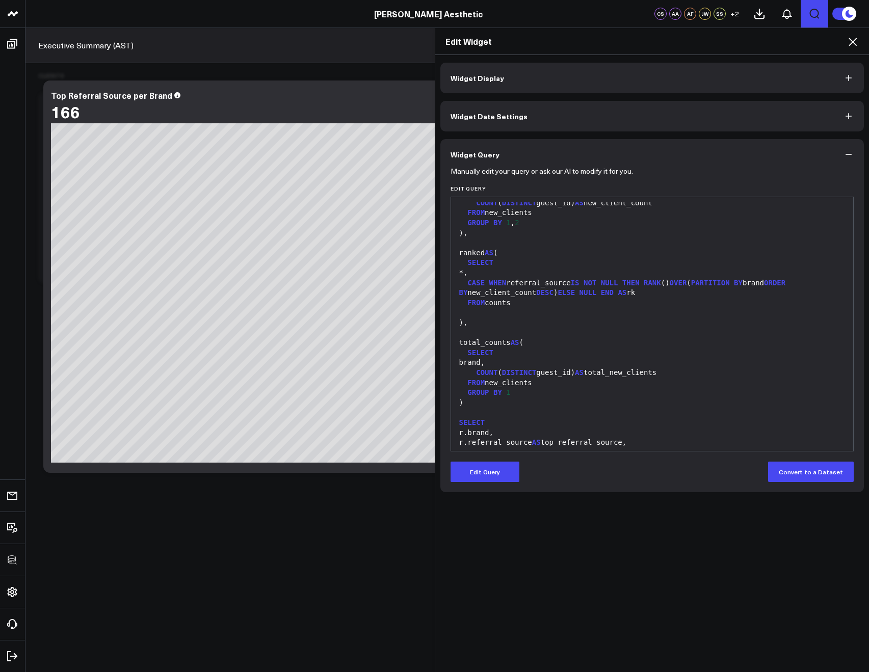
click at [851, 44] on icon at bounding box center [853, 42] width 8 height 8
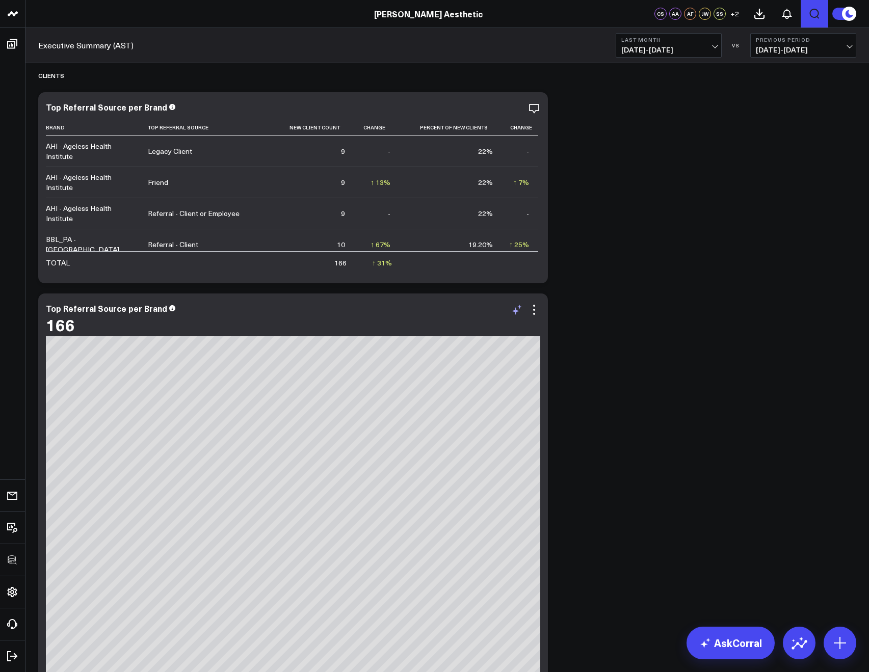
click at [515, 309] on icon at bounding box center [516, 311] width 8 height 8
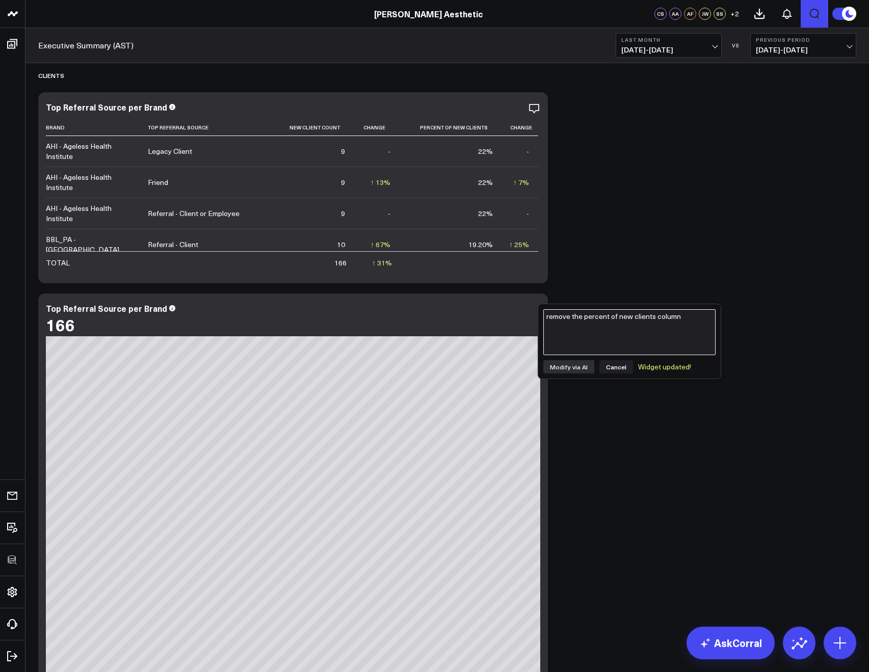
click at [572, 324] on textarea "remove the percent of new clients column" at bounding box center [629, 332] width 172 height 46
type textarea "can you show all referral sources by brand and not just the top ones?"
click at [576, 365] on button "Modify via AI" at bounding box center [568, 366] width 51 height 13
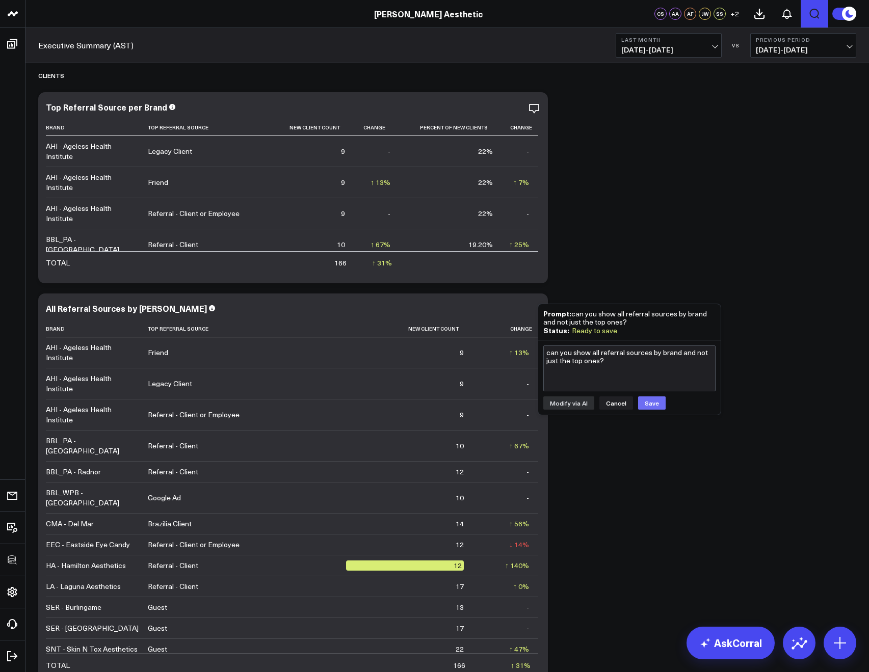
click at [645, 405] on button "Save" at bounding box center [652, 403] width 28 height 13
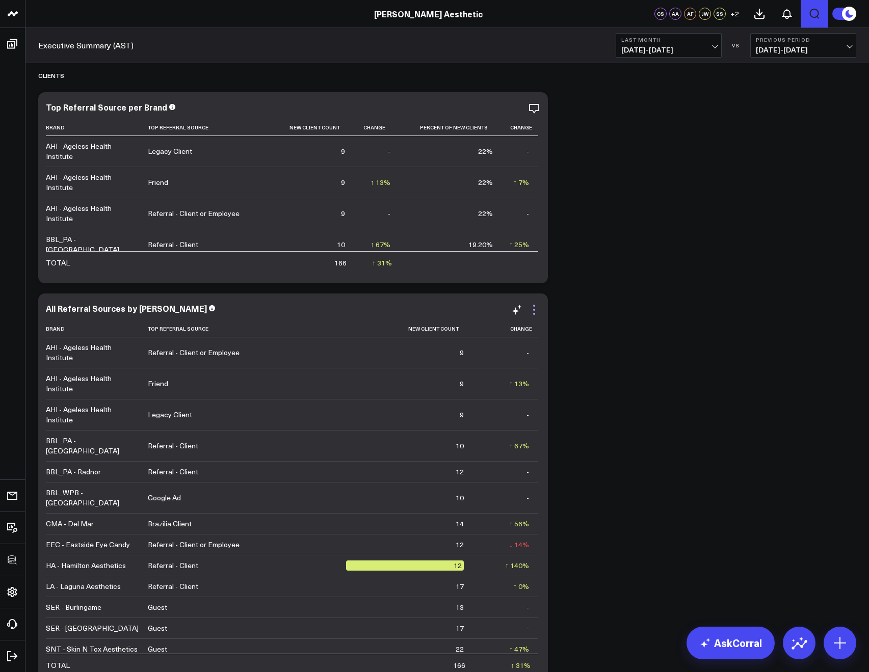
click at [534, 307] on icon at bounding box center [534, 310] width 12 height 12
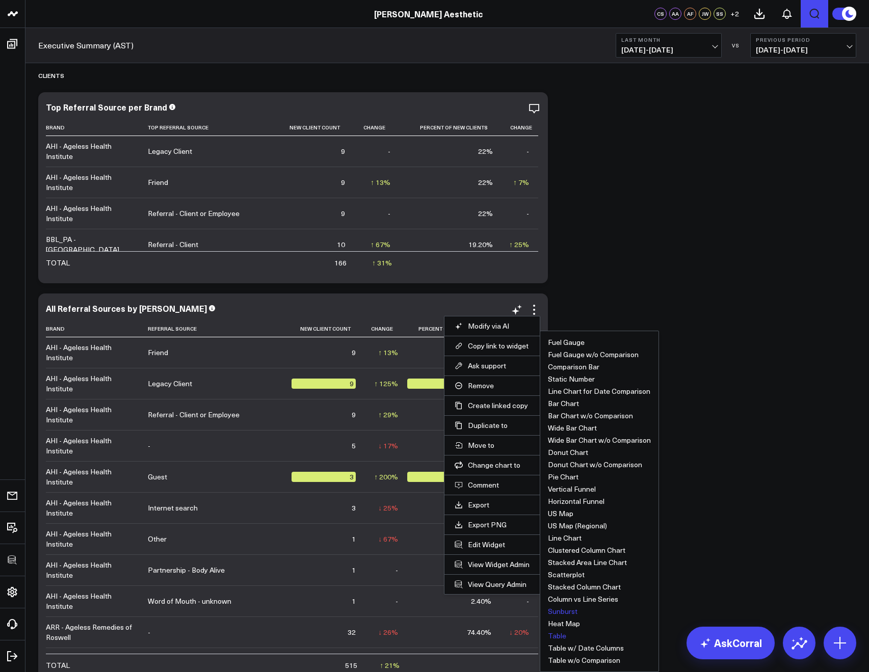
click at [560, 608] on button "Sunburst" at bounding box center [563, 611] width 30 height 7
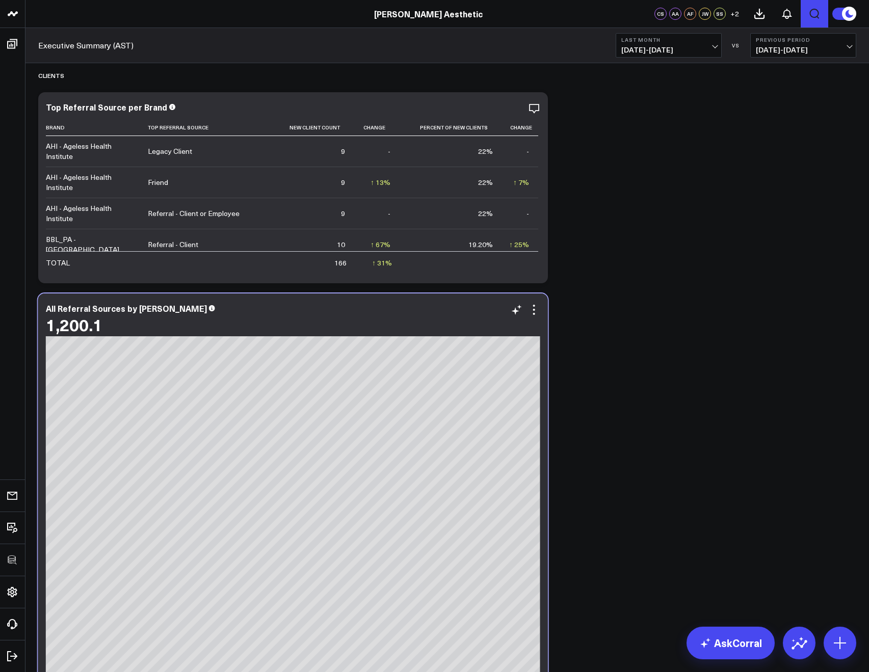
click at [534, 318] on div "1,200.1" at bounding box center [293, 325] width 494 height 18
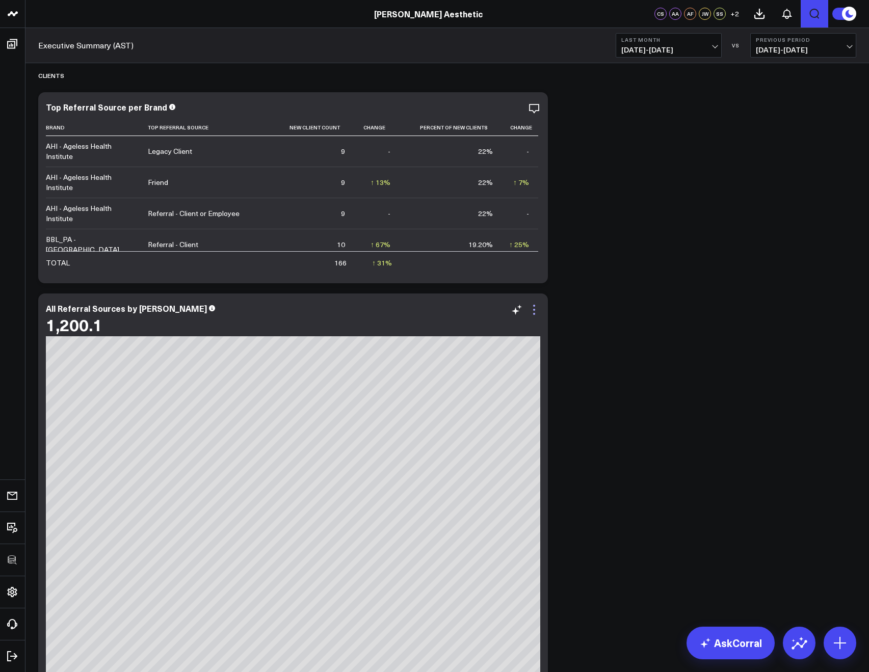
click at [535, 314] on icon at bounding box center [534, 310] width 12 height 12
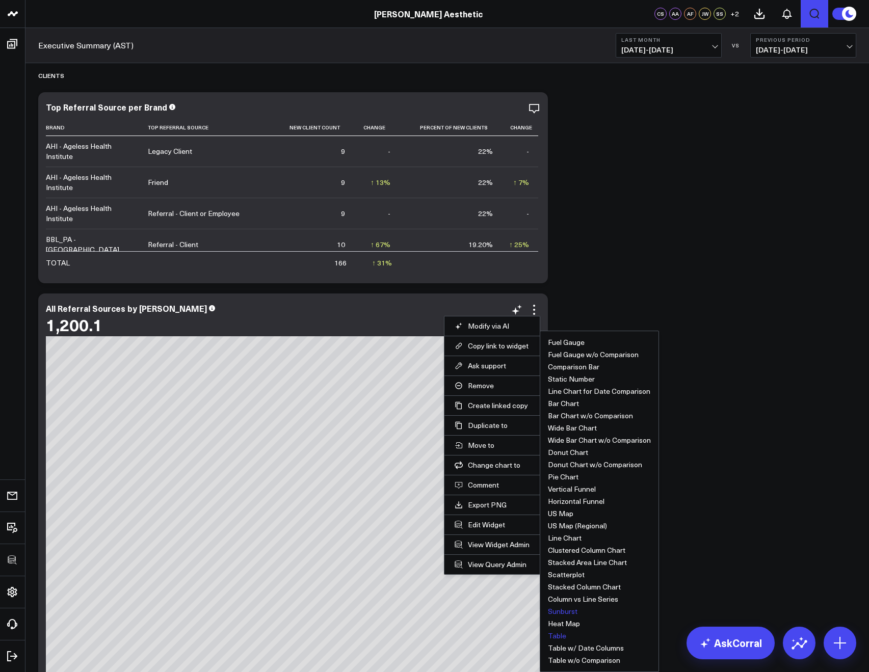
click at [551, 634] on button "Table" at bounding box center [557, 636] width 18 height 7
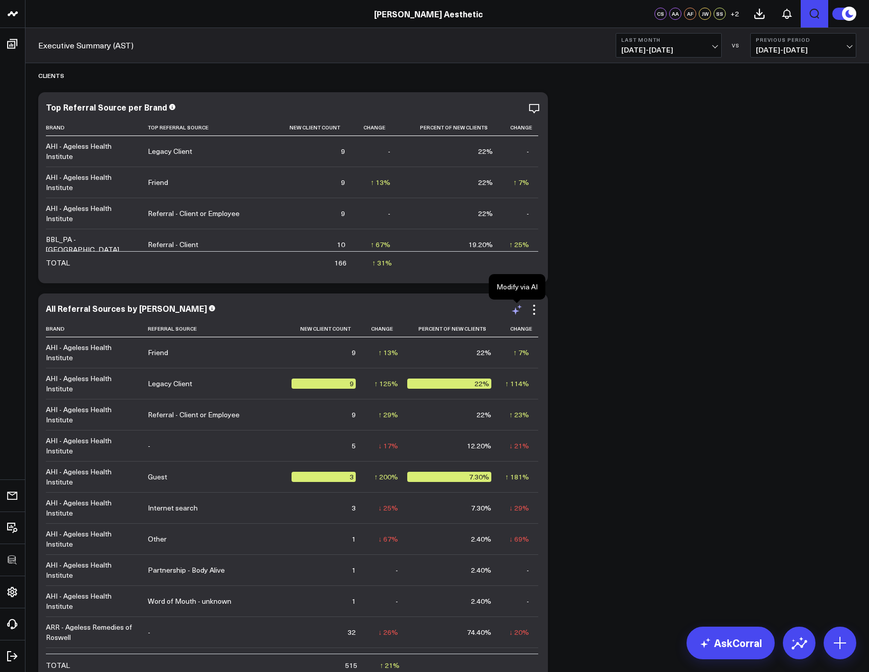
click at [515, 311] on icon at bounding box center [516, 311] width 8 height 8
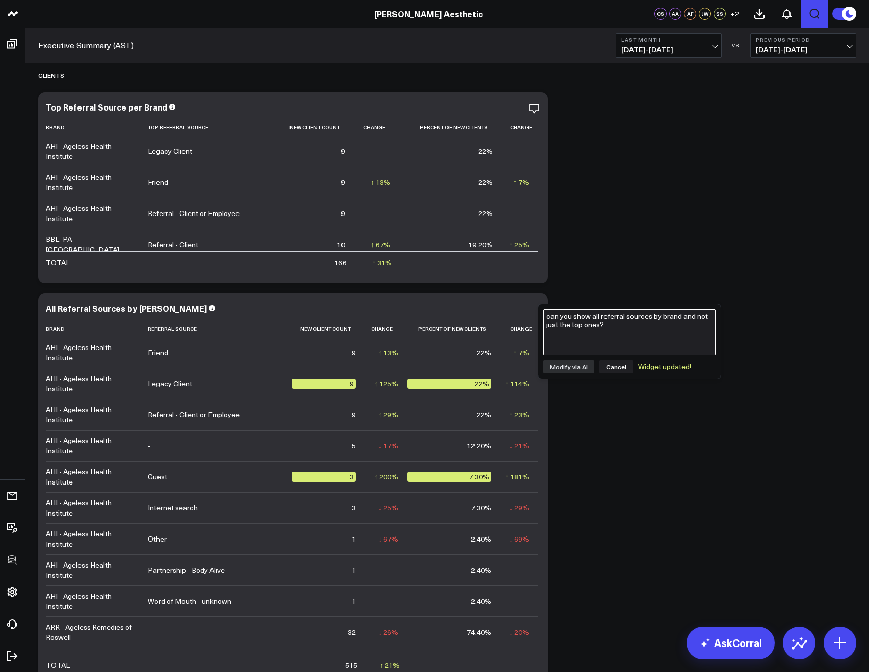
click at [564, 335] on textarea "can you show all referral sources by brand and not just the top ones?" at bounding box center [629, 332] width 172 height 46
type textarea "remove the percent of new clients column"
click at [559, 369] on button "Modify via AI" at bounding box center [568, 366] width 51 height 13
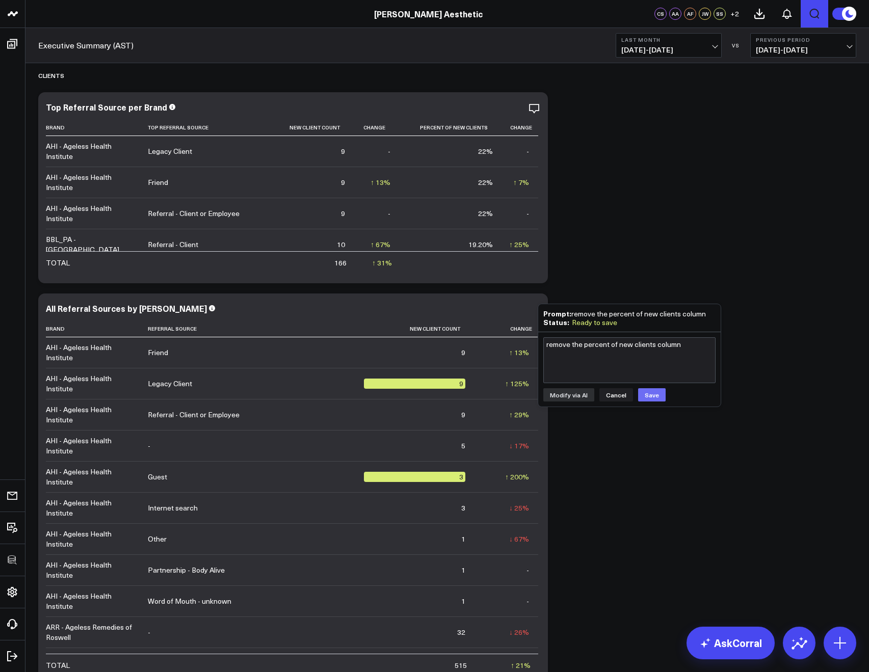
click at [645, 398] on button "Save" at bounding box center [652, 394] width 28 height 13
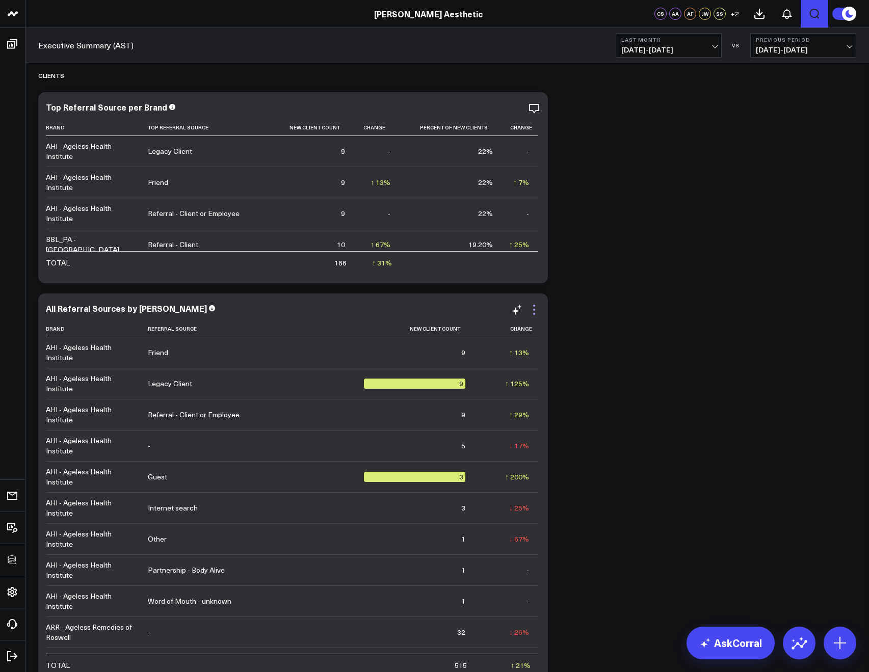
click at [535, 310] on icon at bounding box center [534, 310] width 12 height 12
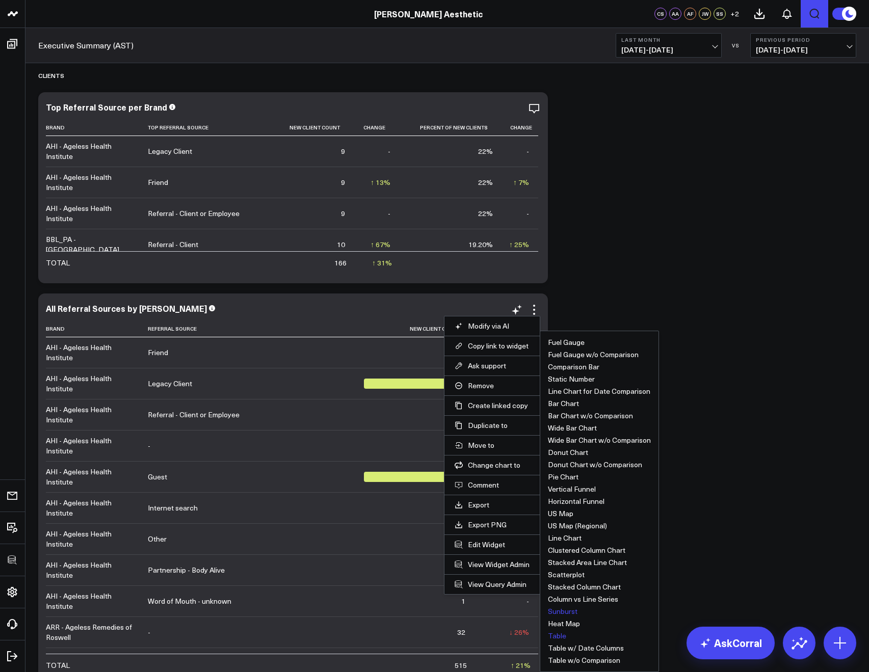
click at [568, 609] on button "Sunburst" at bounding box center [563, 611] width 30 height 7
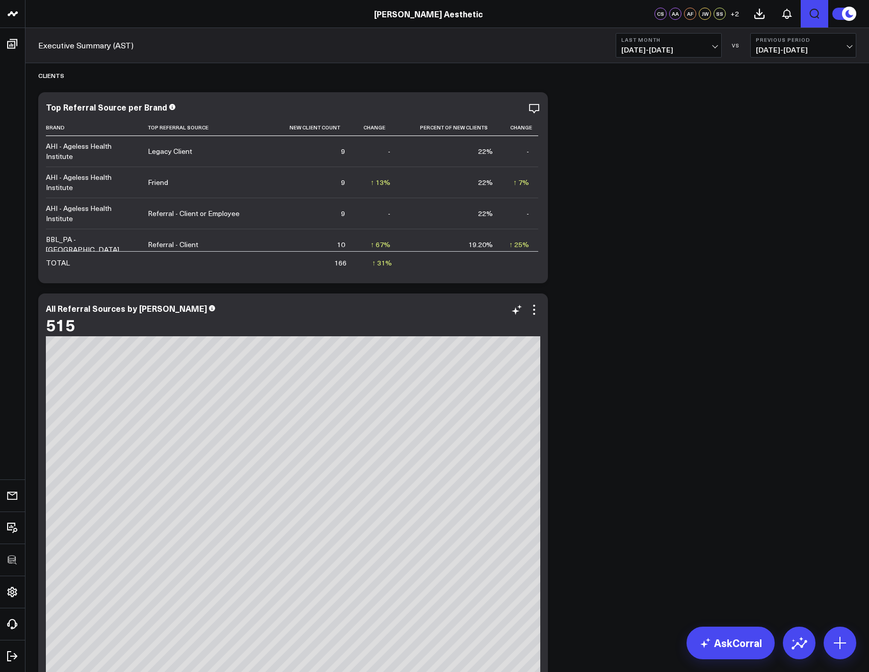
scroll to position [6370, 0]
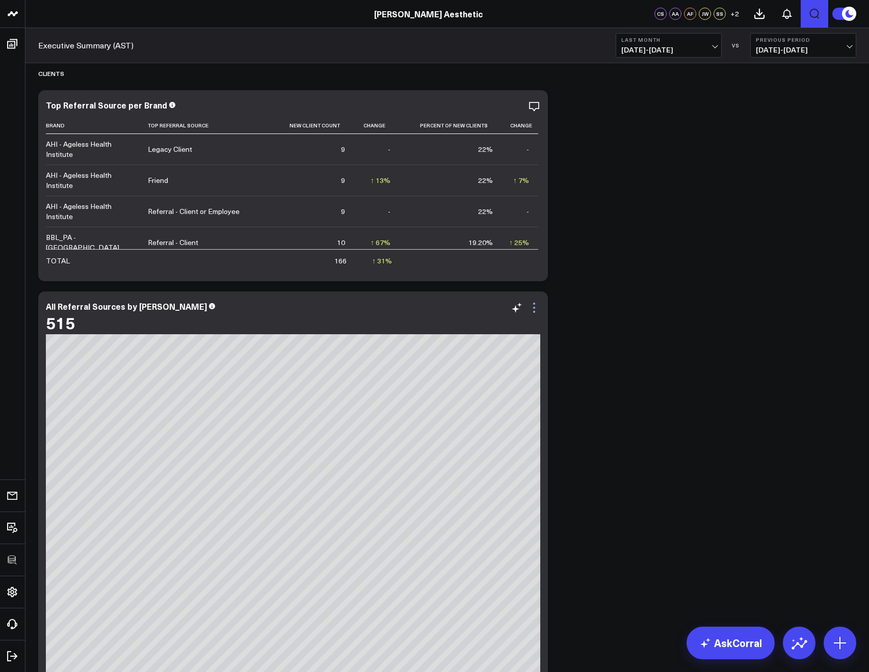
click at [535, 304] on icon at bounding box center [534, 308] width 12 height 12
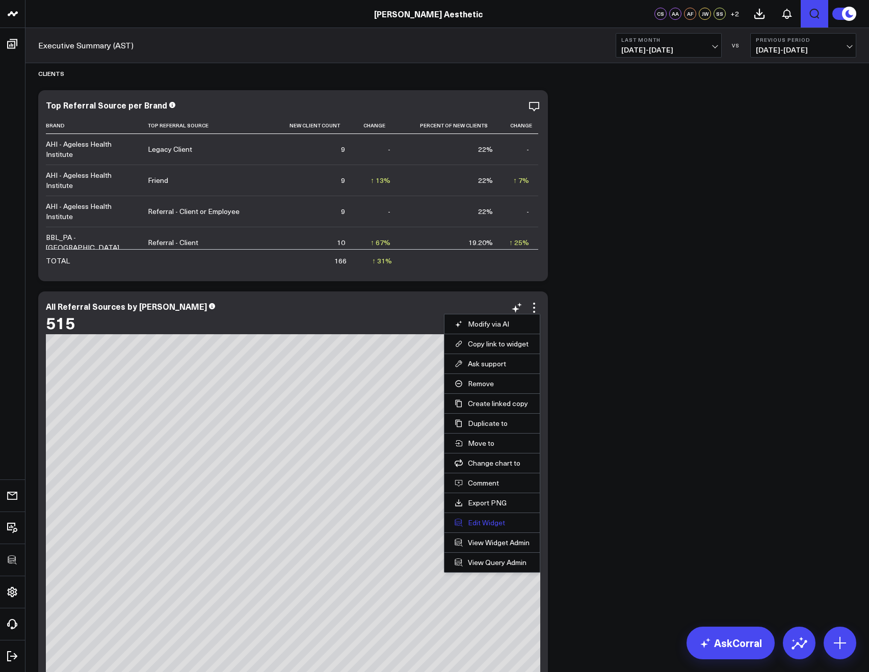
click at [483, 520] on button "Edit Widget" at bounding box center [492, 522] width 75 height 9
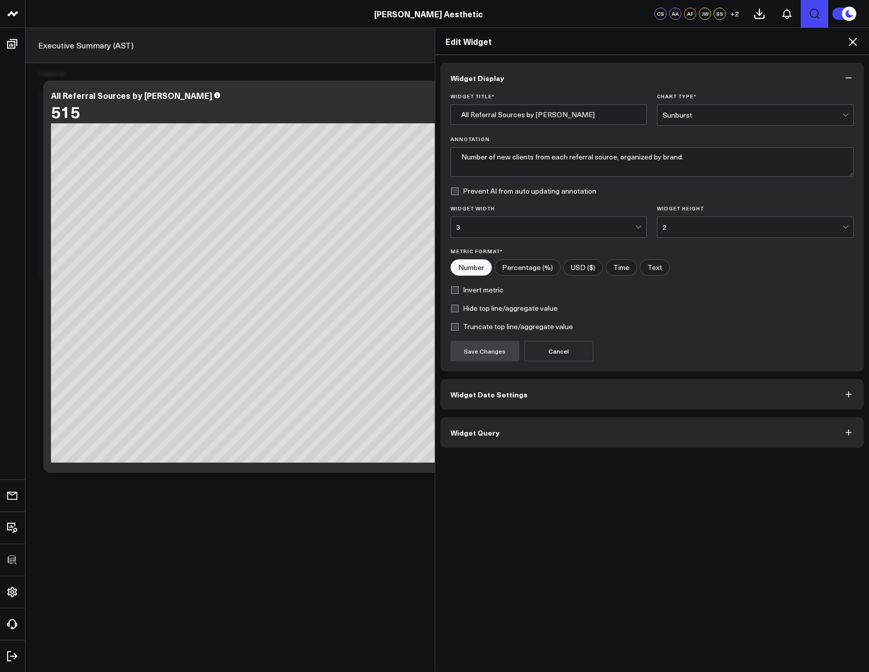
click at [482, 392] on span "Widget Date Settings" at bounding box center [489, 394] width 77 height 8
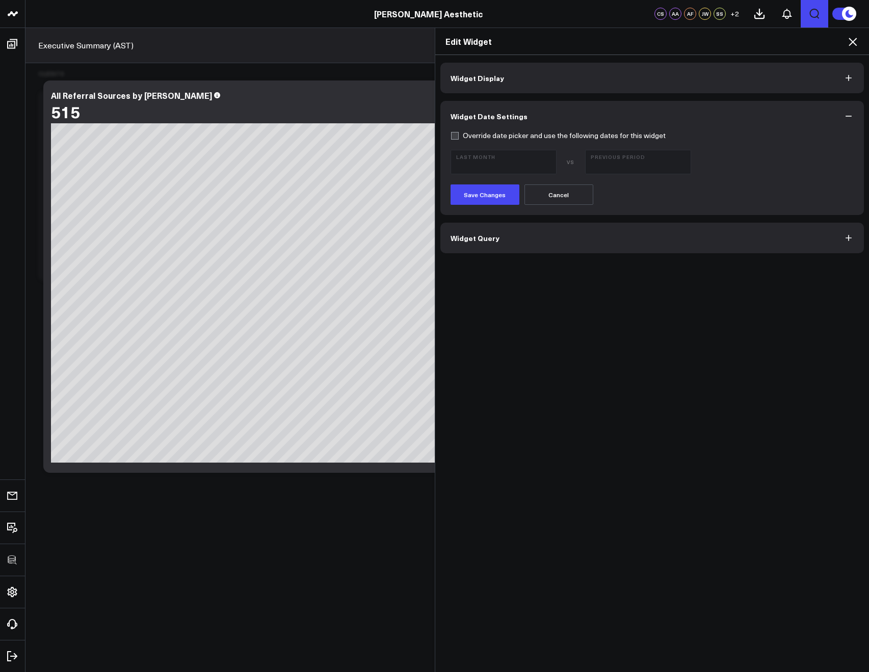
click at [454, 74] on span "Widget Display" at bounding box center [478, 78] width 54 height 8
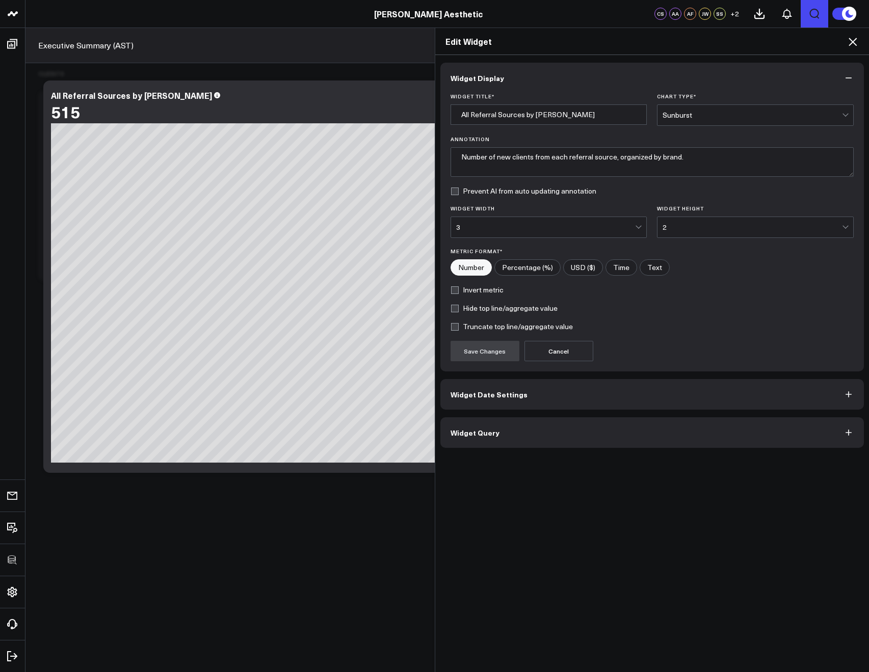
click at [452, 305] on label "Hide top line/aggregate value" at bounding box center [504, 308] width 107 height 8
click at [452, 305] on input "Hide top line/aggregate value" at bounding box center [455, 308] width 8 height 8
checkbox input "true"
click at [469, 357] on button "Save Changes" at bounding box center [485, 351] width 69 height 20
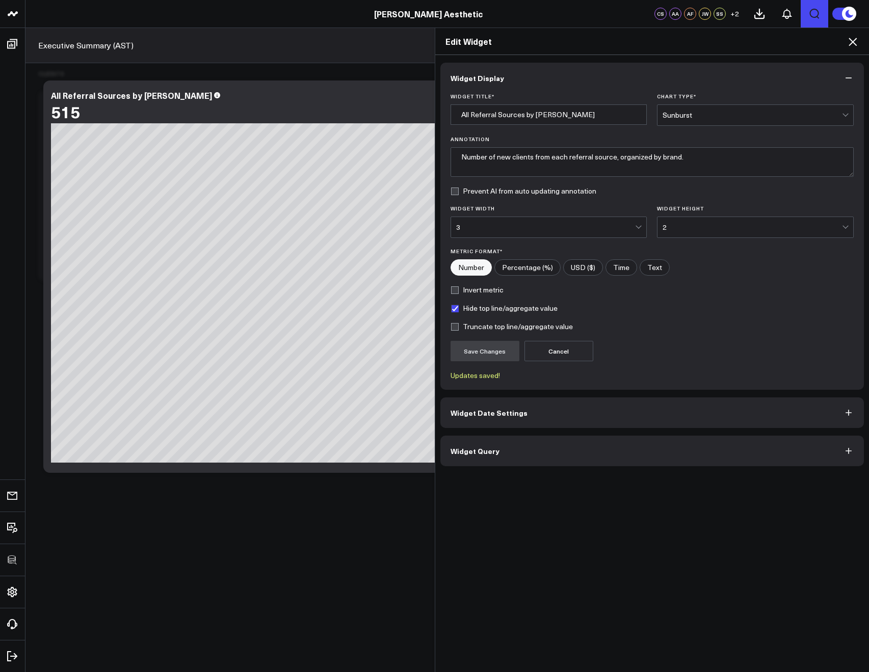
click at [849, 45] on icon at bounding box center [853, 42] width 8 height 8
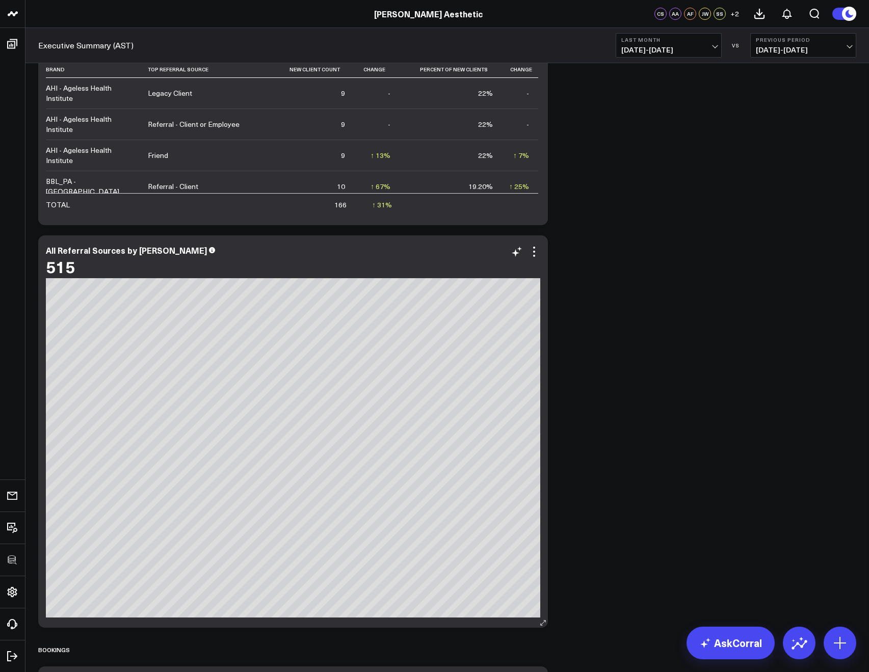
scroll to position [6405, 0]
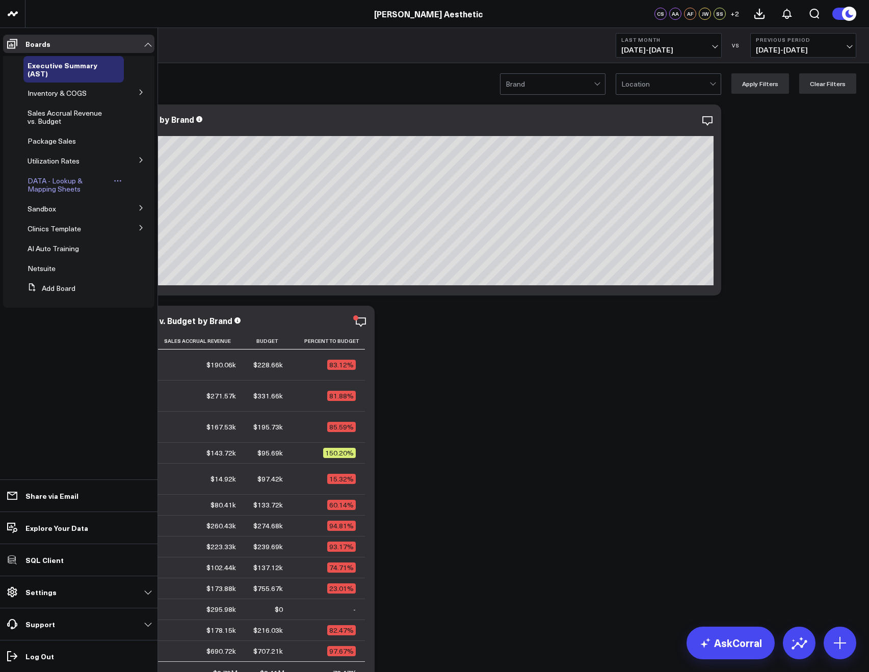
click at [28, 182] on span "DATA - Lookup & Mapping Sheets" at bounding box center [55, 185] width 55 height 18
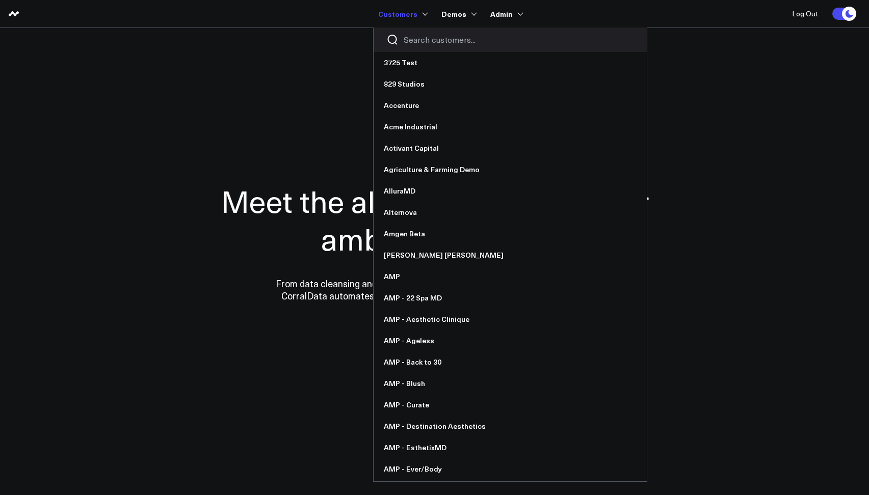
click at [413, 36] on input "Search customers input" at bounding box center [519, 39] width 230 height 11
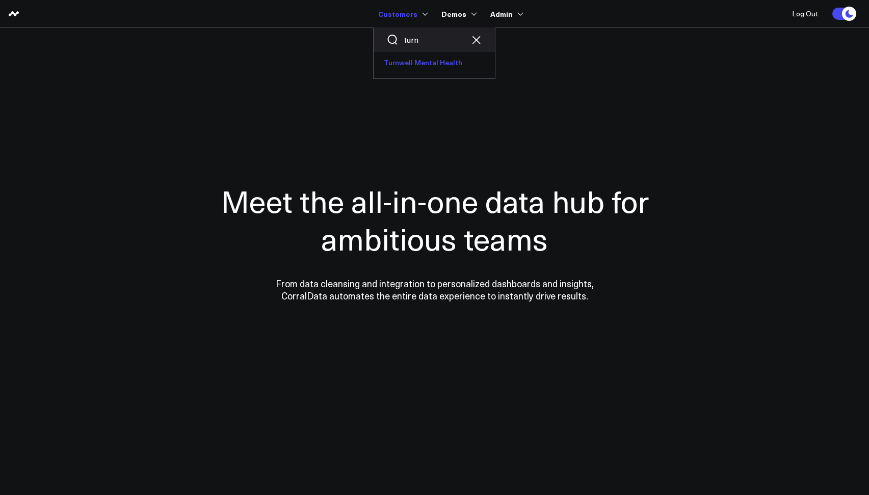
type input "turn"
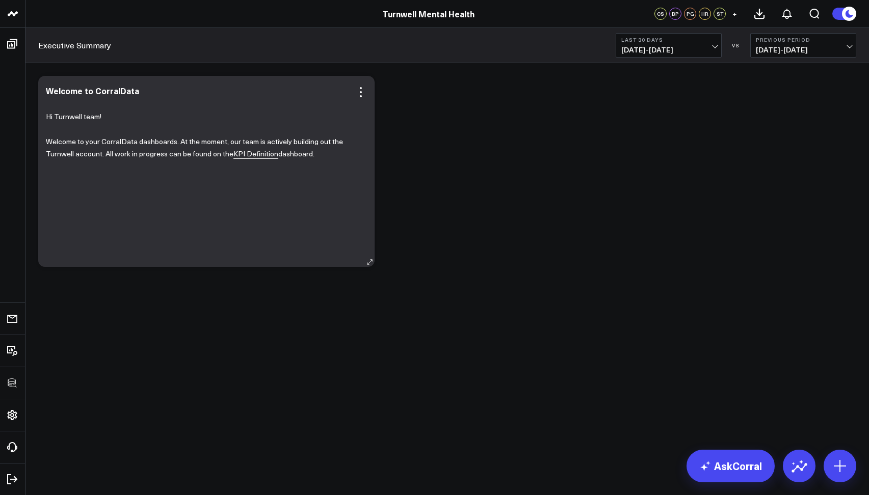
click at [249, 157] on link "KPI Definition" at bounding box center [255, 154] width 45 height 10
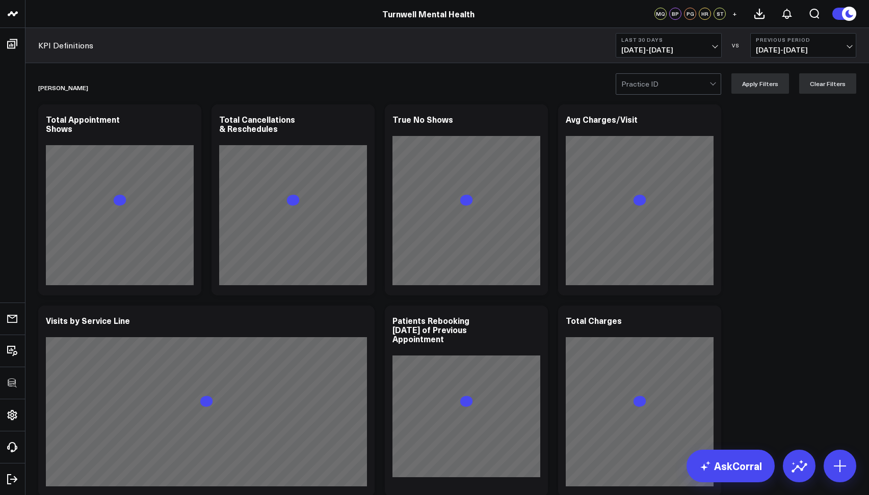
click at [637, 79] on div at bounding box center [665, 84] width 88 height 20
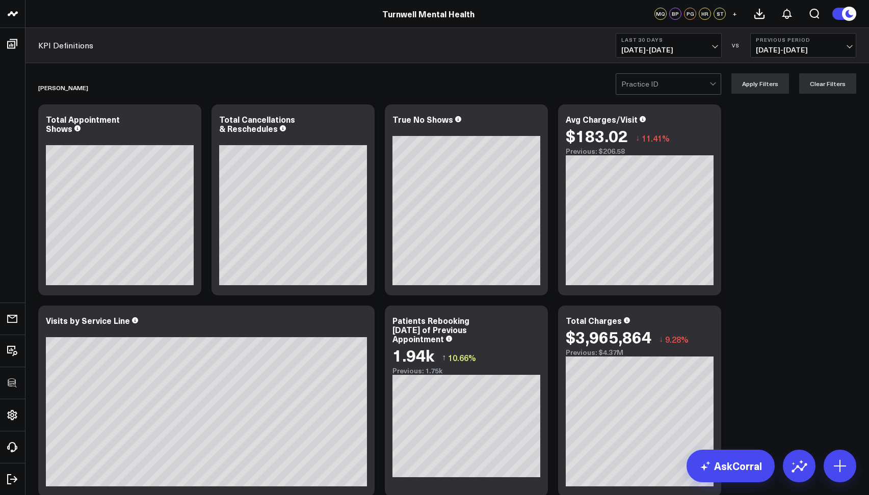
click at [640, 88] on div at bounding box center [665, 84] width 88 height 20
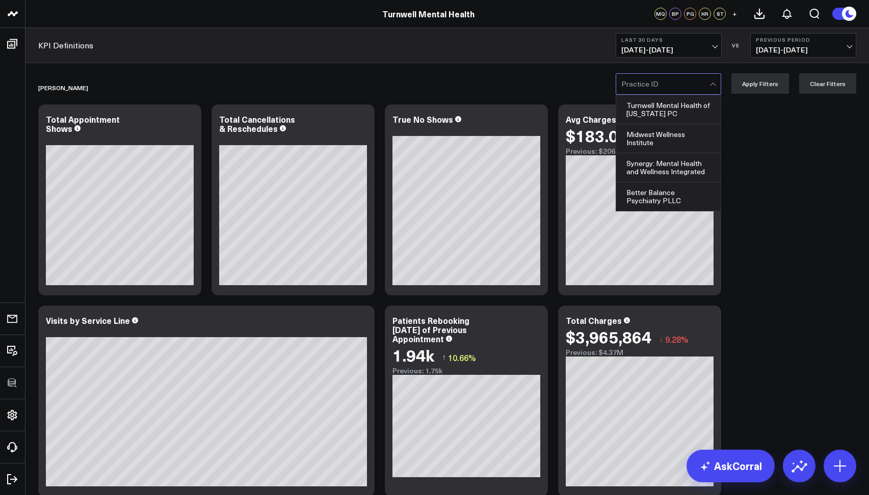
click at [655, 80] on div at bounding box center [665, 84] width 88 height 20
